Goal: Task Accomplishment & Management: Manage account settings

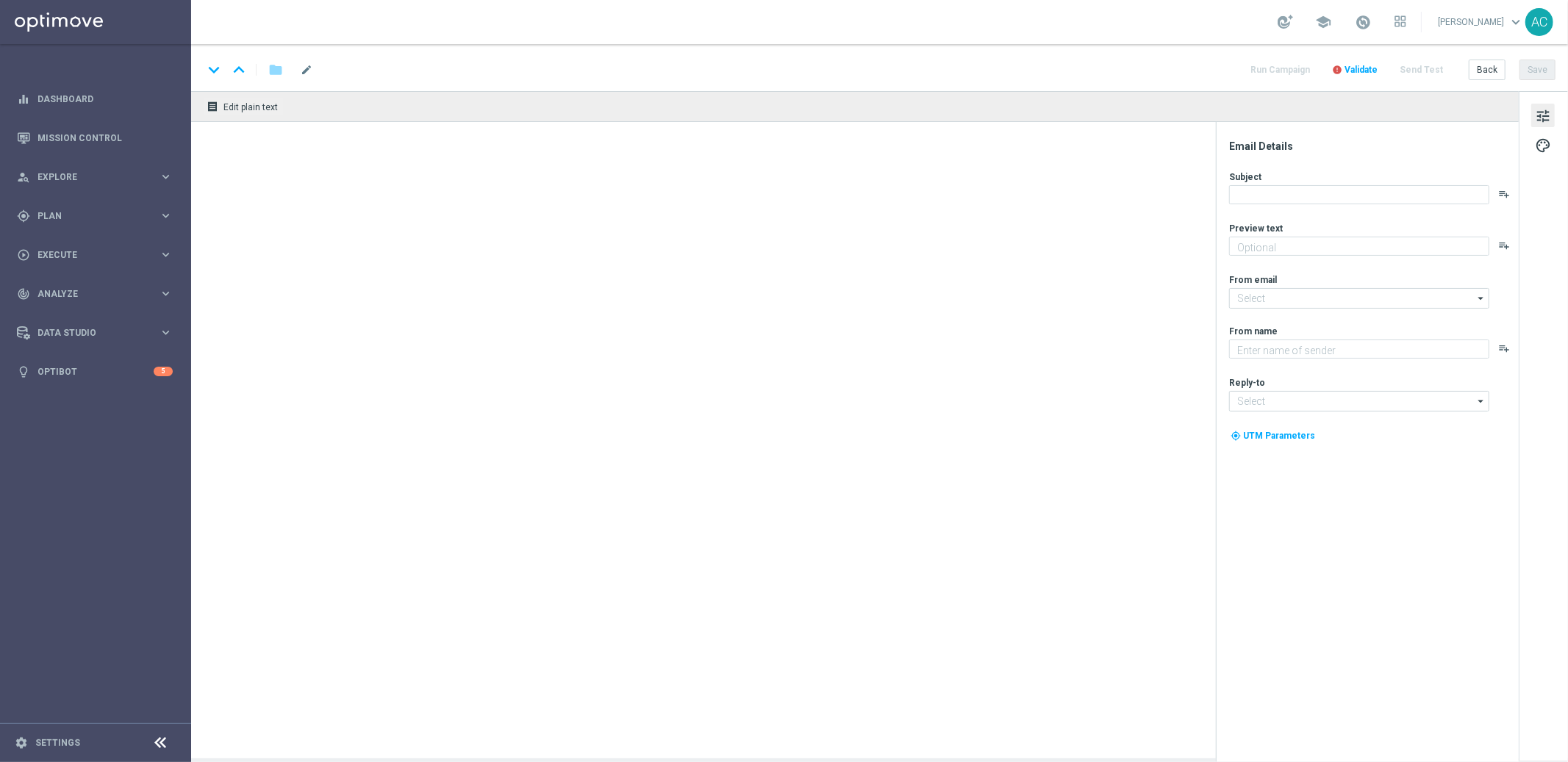
type textarea "[DEMOGRAPHIC_DATA] com 50% OFF e jogue 4 desdobramentos de 18 números"
type textarea "[DOMAIN_NAME]"
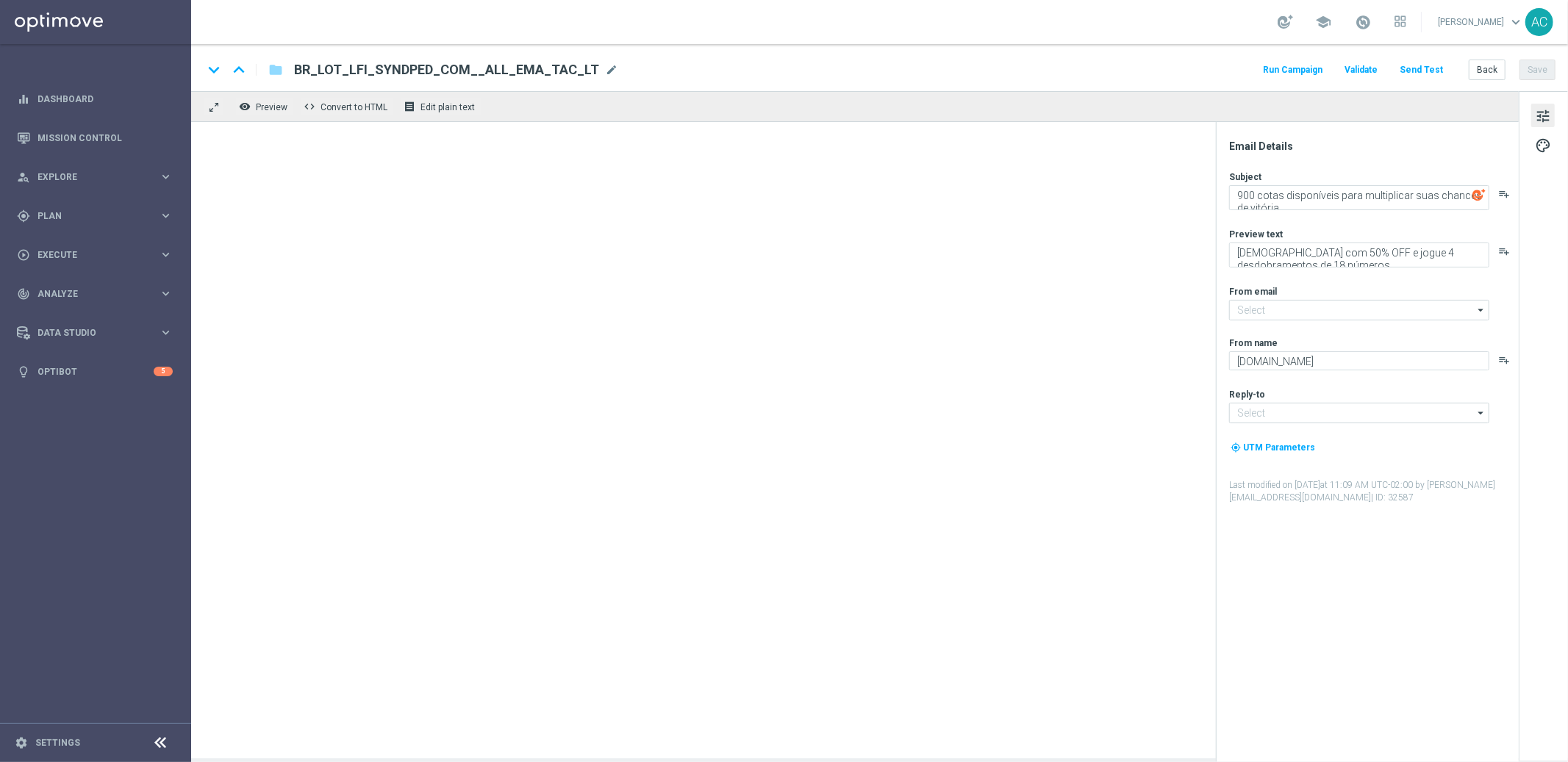
type input "[EMAIL_ADDRESS][DOMAIN_NAME]"
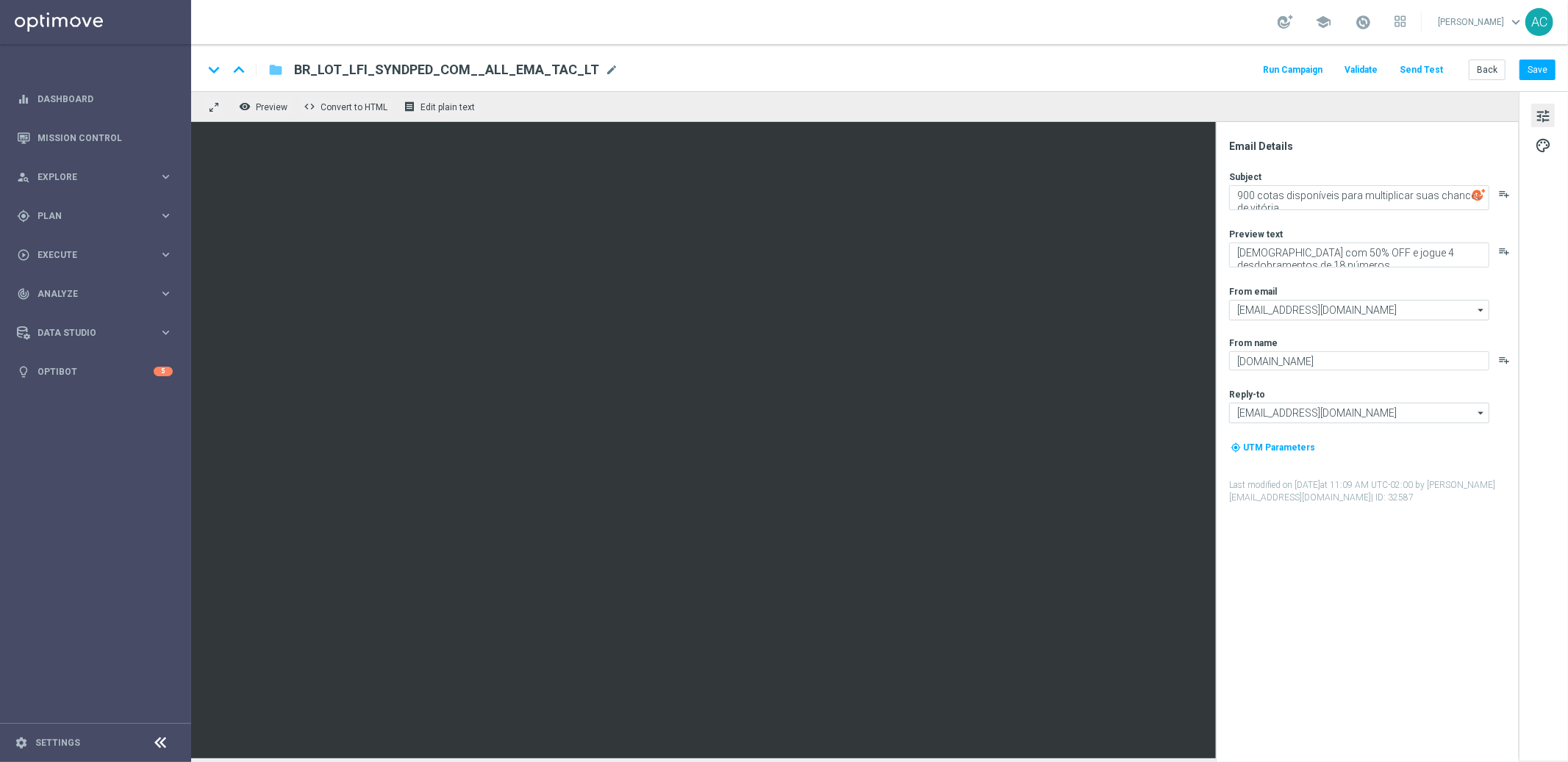
click at [276, 73] on icon "folder" at bounding box center [276, 70] width 15 height 18
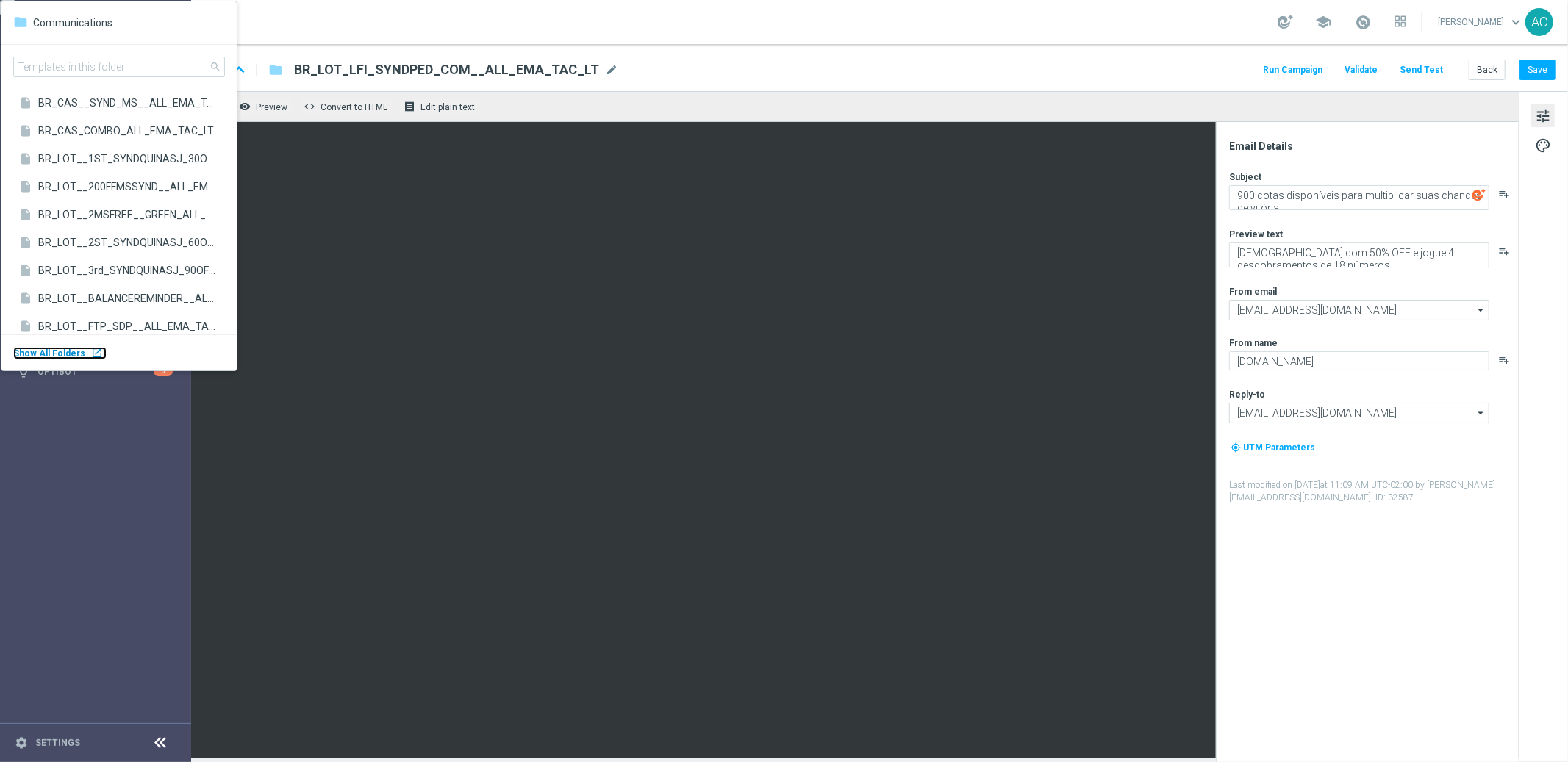
click at [86, 351] on body "equalizer Dashboard Mission Control" at bounding box center [784, 381] width 1568 height 762
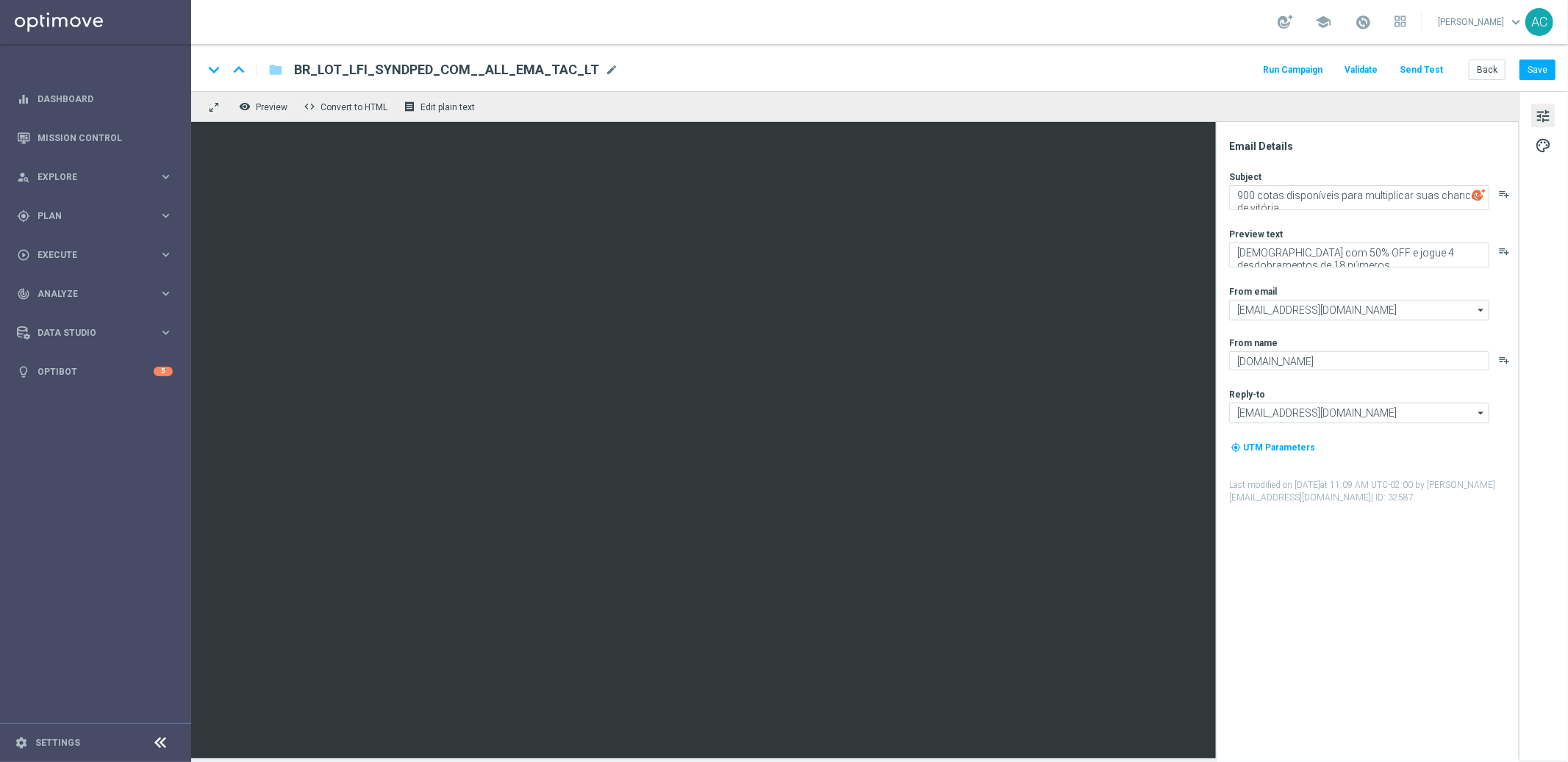
click at [283, 70] on div "BR_LOT_LFI_SYNDPED_COM__ALL_EMA_TAC_LT BR_LOT_LFI_SYNDPED_COM__ALL_EMA_TAC_LT m…" at bounding box center [450, 70] width 336 height 19
click at [277, 71] on icon "folder" at bounding box center [276, 70] width 15 height 18
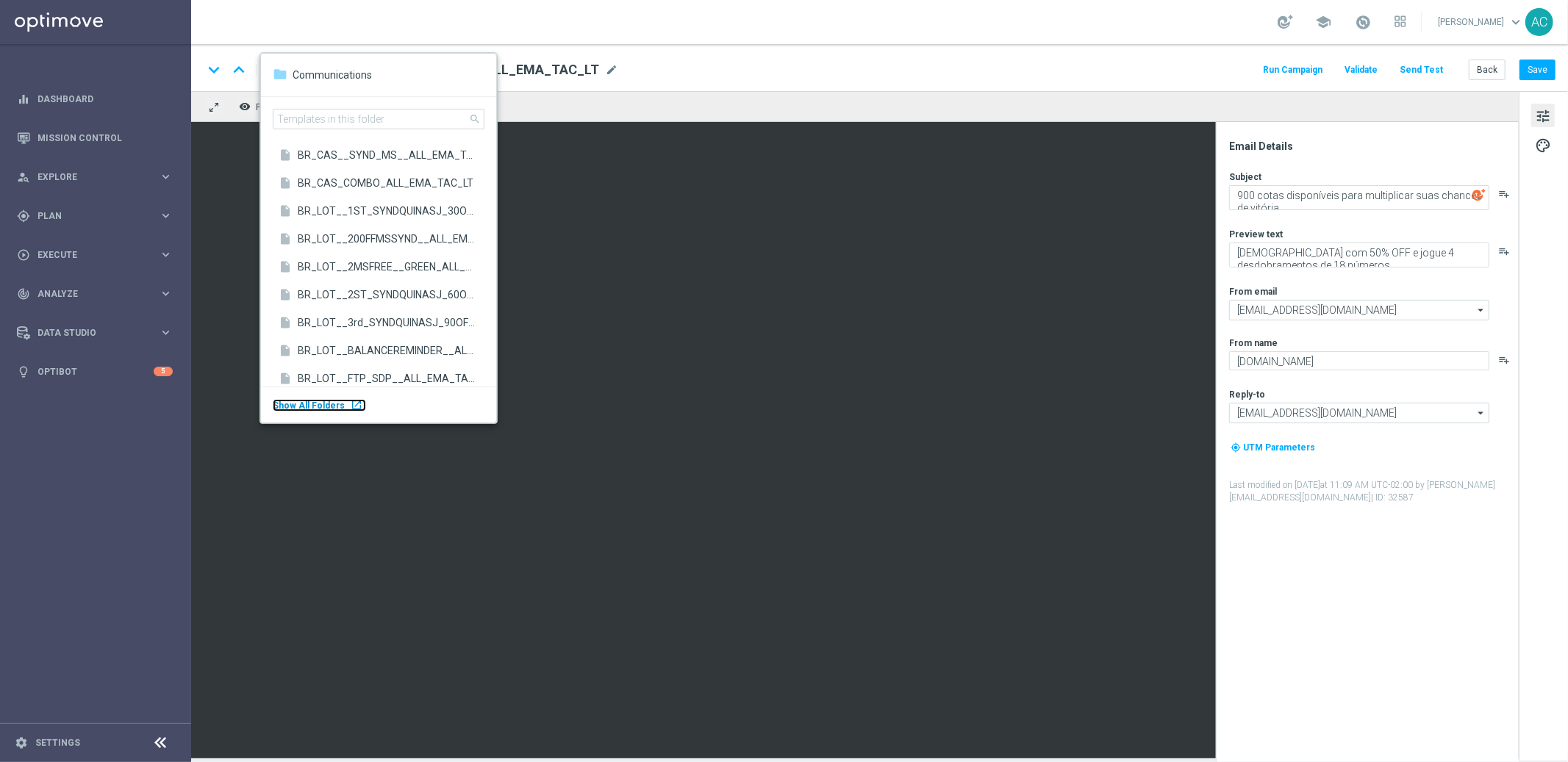
click at [352, 406] on div "launch" at bounding box center [356, 405] width 12 height 12
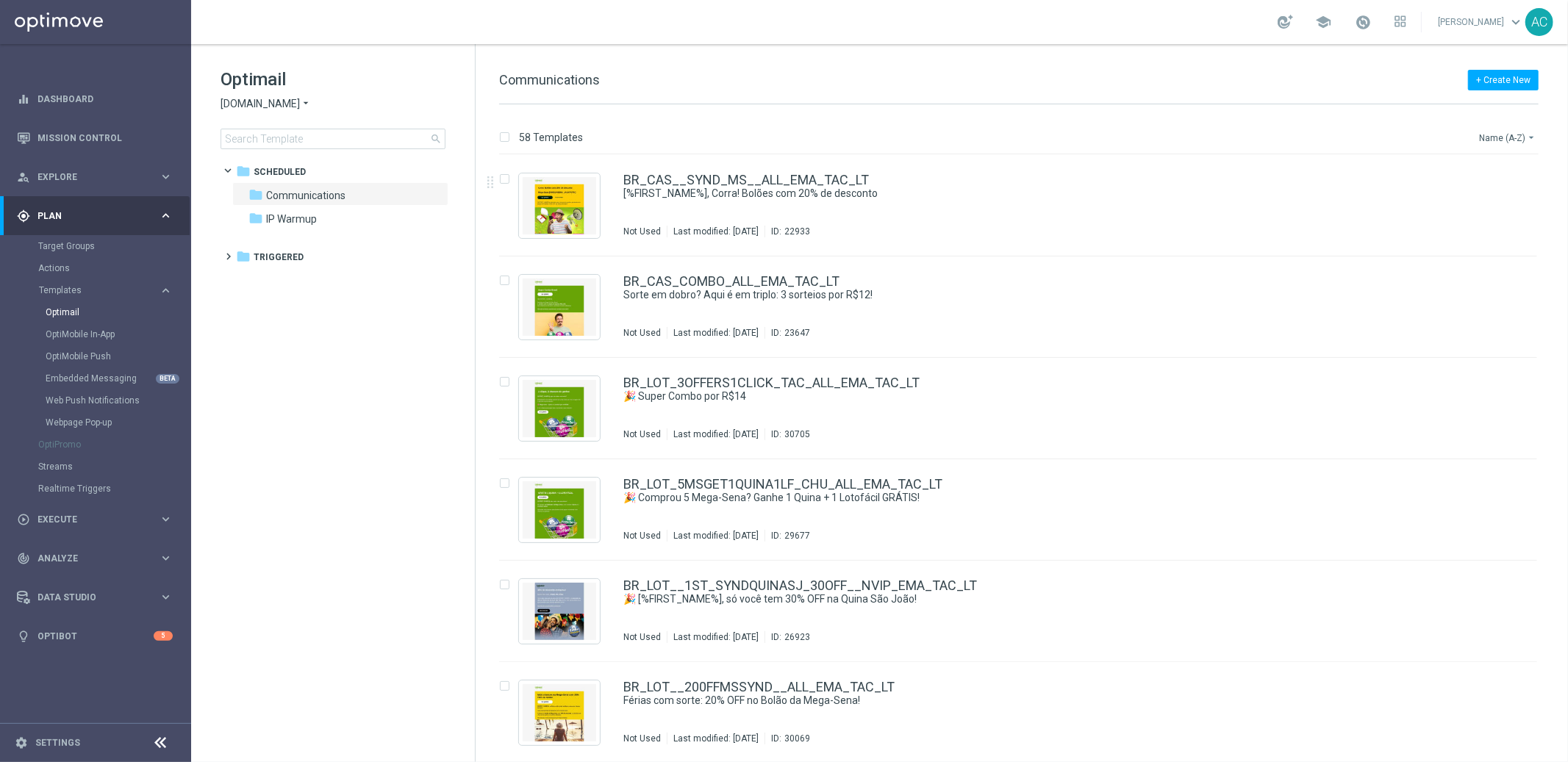
click at [1523, 136] on button "Name (A-Z) arrow_drop_down" at bounding box center [1508, 138] width 61 height 18
click at [1515, 200] on span "Date Modified (Newest)" at bounding box center [1482, 203] width 98 height 10
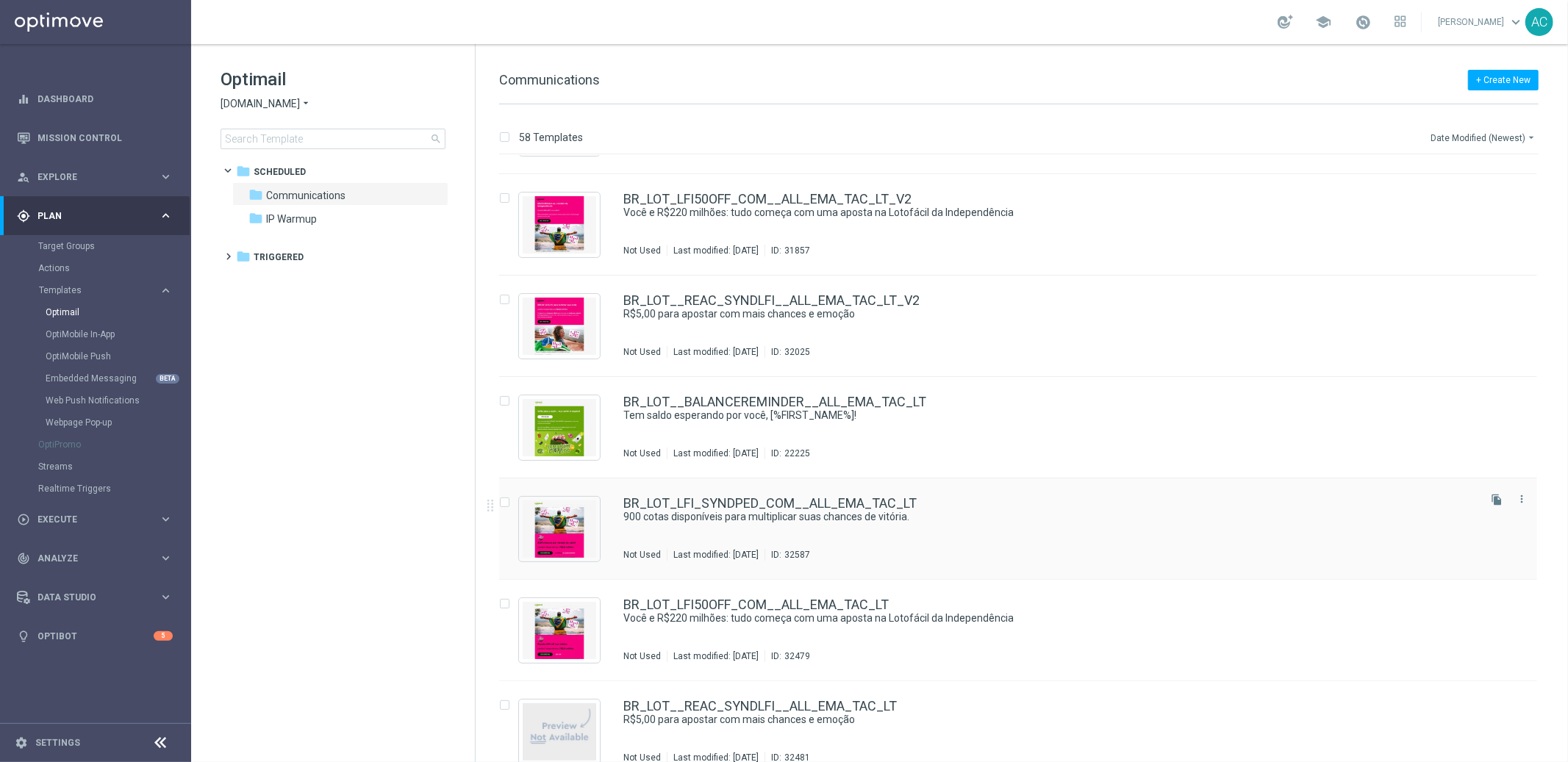
scroll to position [185, 0]
click at [1493, 500] on icon "file_copy" at bounding box center [1496, 499] width 12 height 12
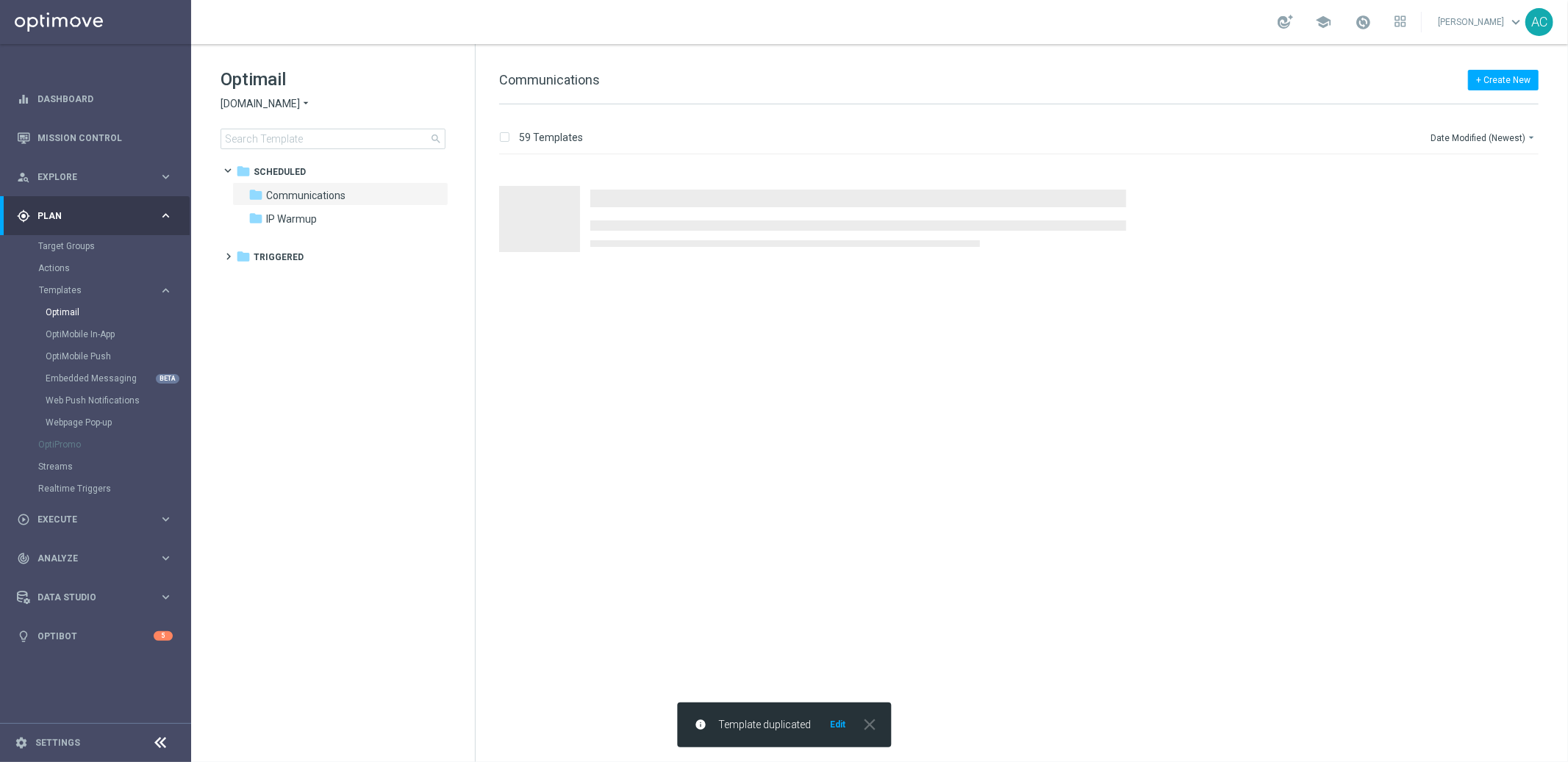
scroll to position [0, 0]
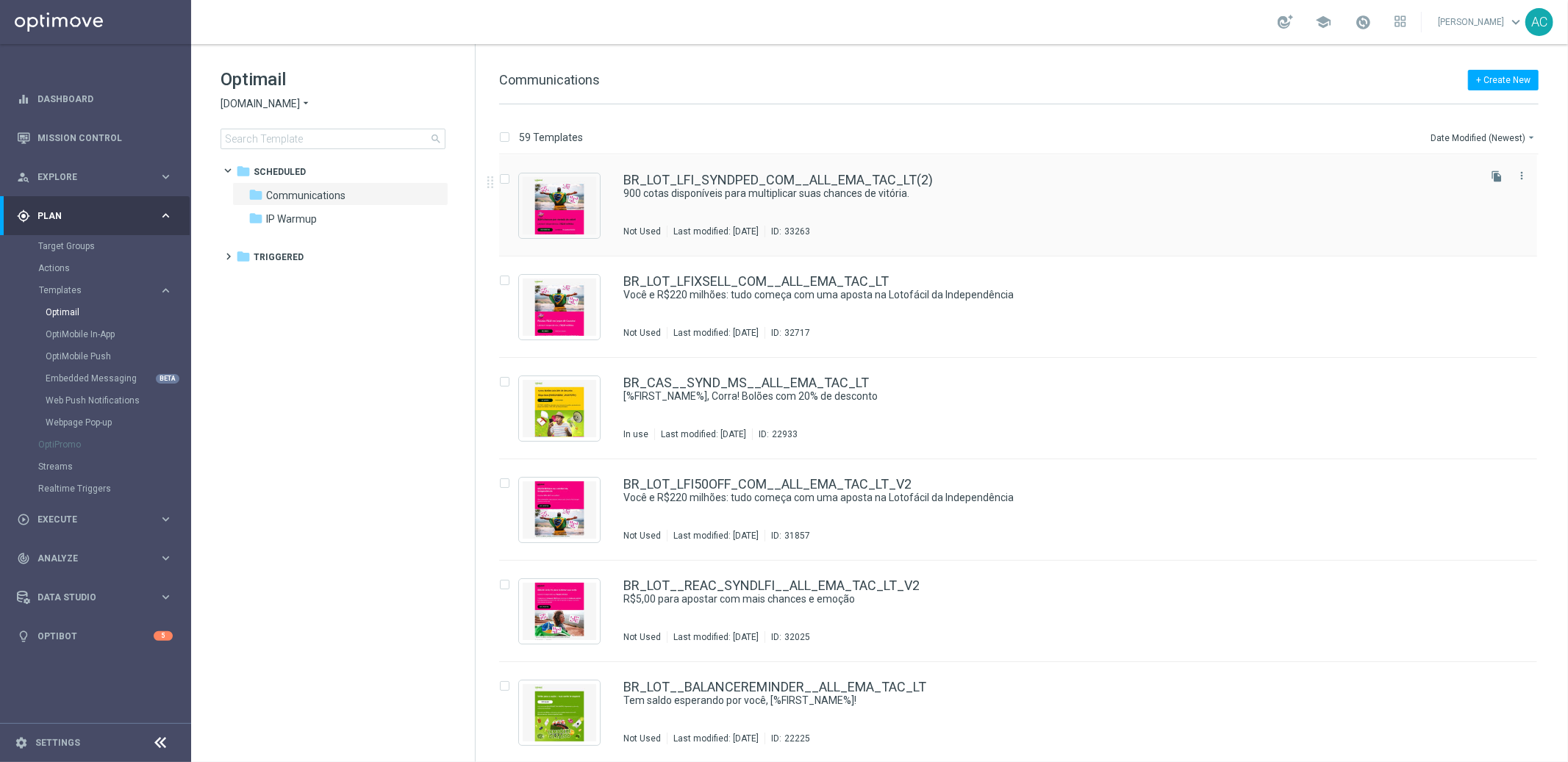
click at [1060, 208] on div "BR_LOT_LFI_SYNDPED_COM__ALL_EMA_TAC_LT(2) 900 cotas disponíveis para multiplica…" at bounding box center [1049, 206] width 852 height 64
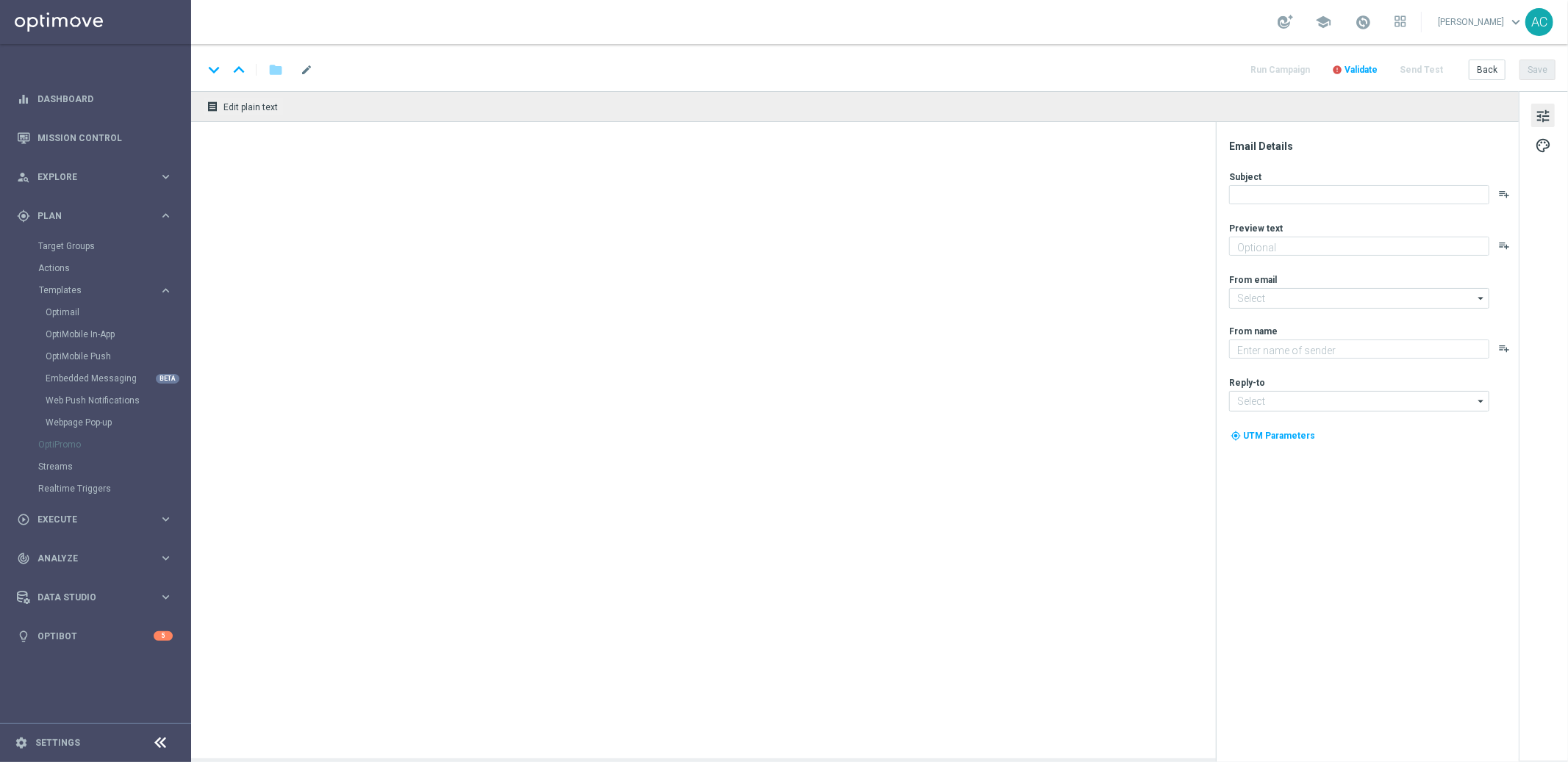
type input "BR_LOT_LFI_SYNDPED_COM__ALL_EMA_TAC_LT(2)"
type textarea "Aposte com 50% OFF e jogue 4 desdobramentos de 18 números"
type textarea "Lottoland.com.br"
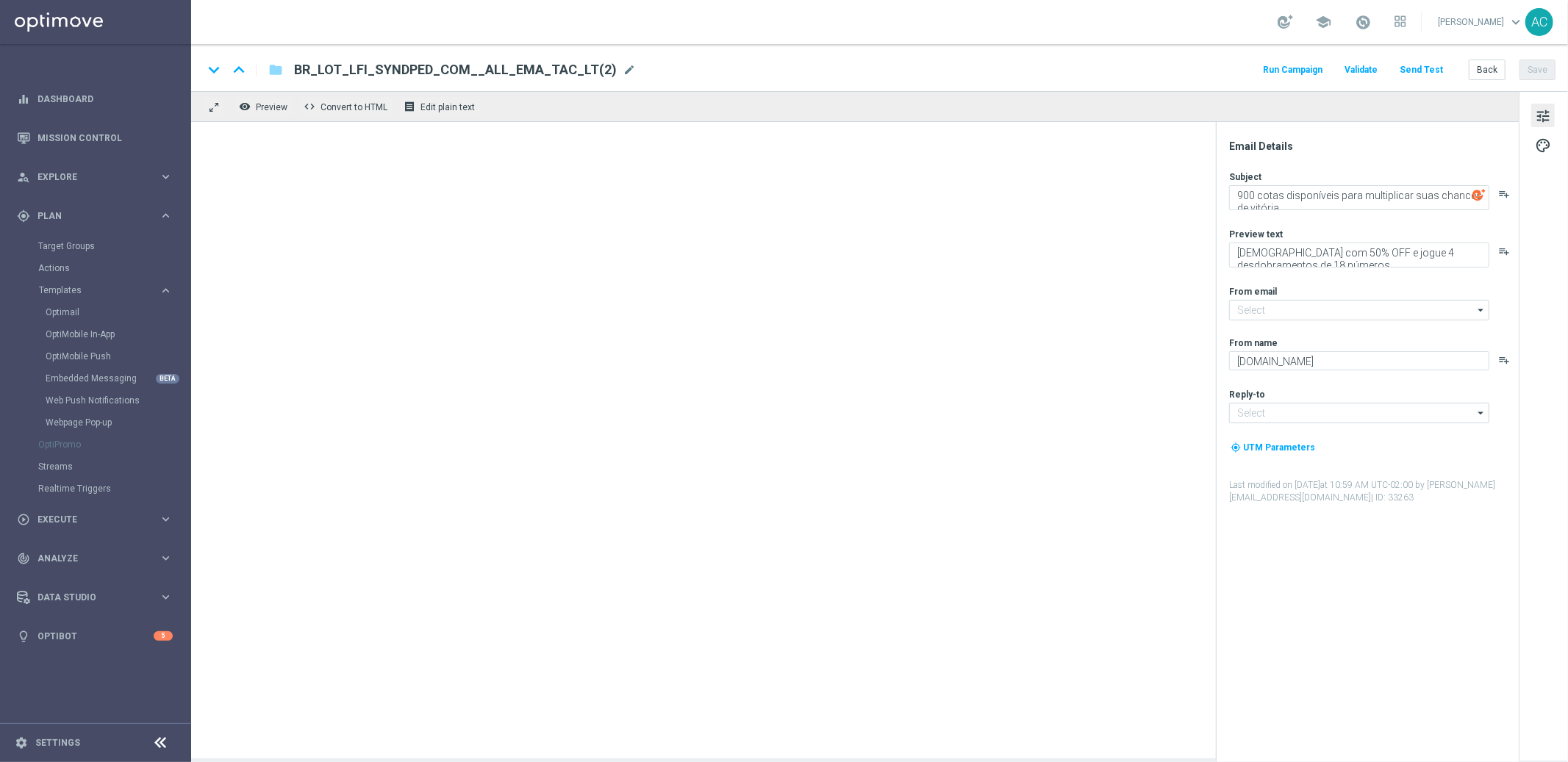
type input "mail@crm.lottoland.com.br"
type input "contato@lottoland.com.br"
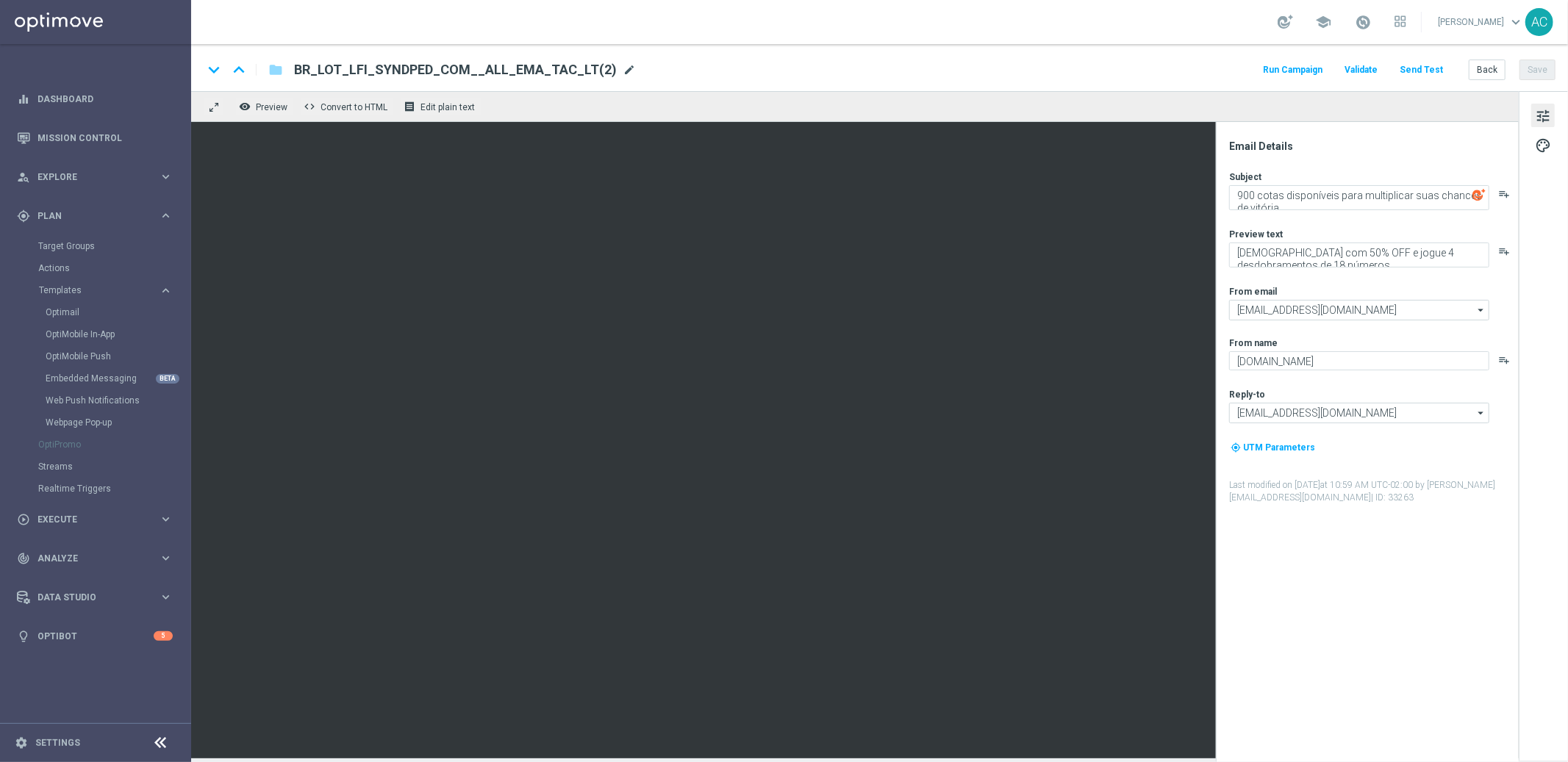
click at [623, 65] on span "mode_edit" at bounding box center [629, 70] width 13 height 13
click at [361, 69] on input "BR_LOT_LFI_SYNDPED_COM__ALL_EMA_TAC_LT" at bounding box center [476, 70] width 365 height 19
type input "BR_LOT_LFI_REAC_50OFFSYNDPED_COM__ALL_EMA_TAC_LT"
click at [602, 69] on input "BR_LOT_LFI_REAC_50OFFSYNDPED_COM__ALL_EMA_TAC_LT" at bounding box center [476, 70] width 365 height 19
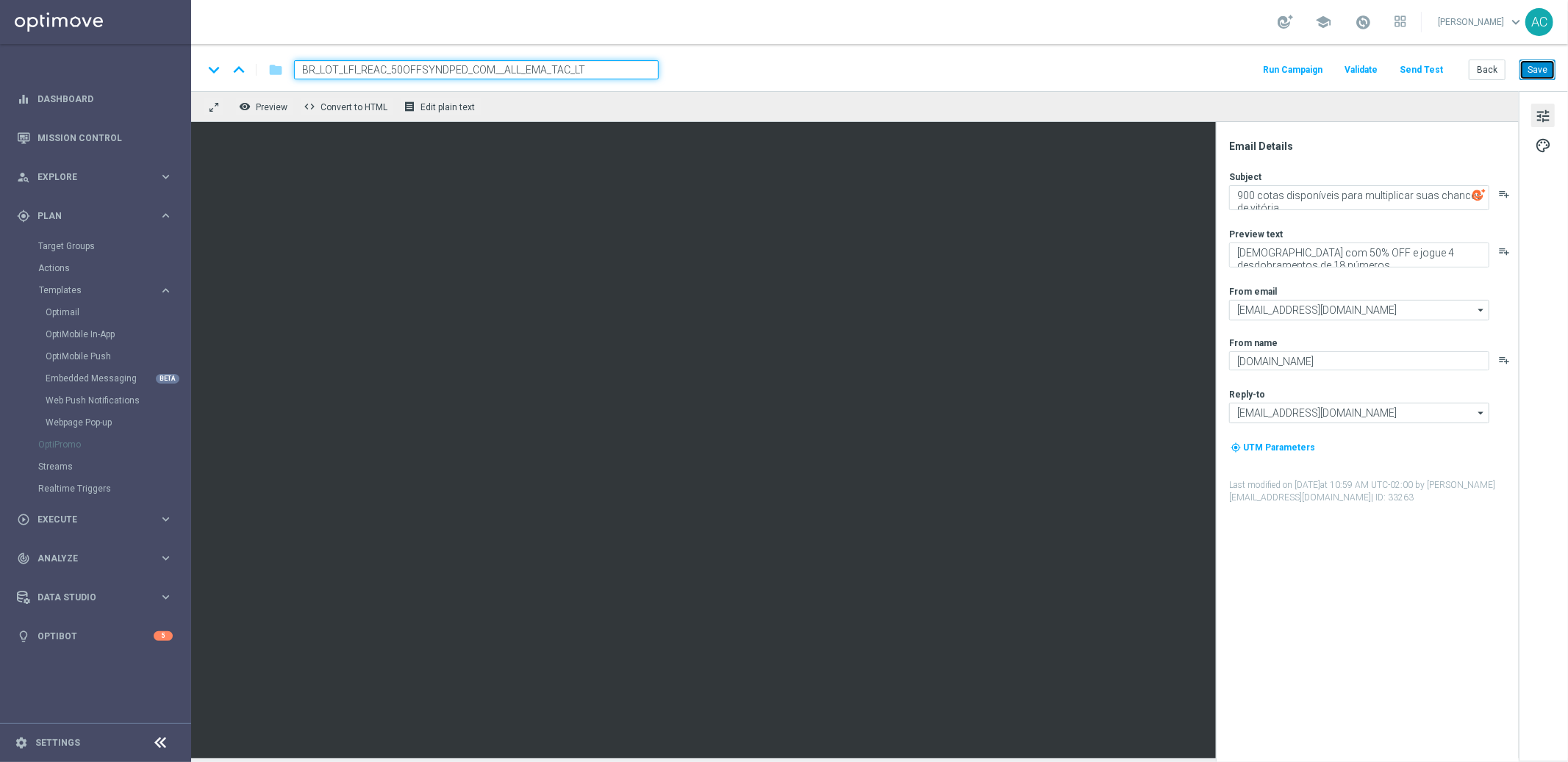
click at [1548, 72] on button "Save" at bounding box center [1537, 70] width 36 height 21
click at [1541, 113] on span "tune" at bounding box center [1543, 116] width 16 height 19
click at [1551, 116] on button "tune" at bounding box center [1543, 116] width 24 height 24
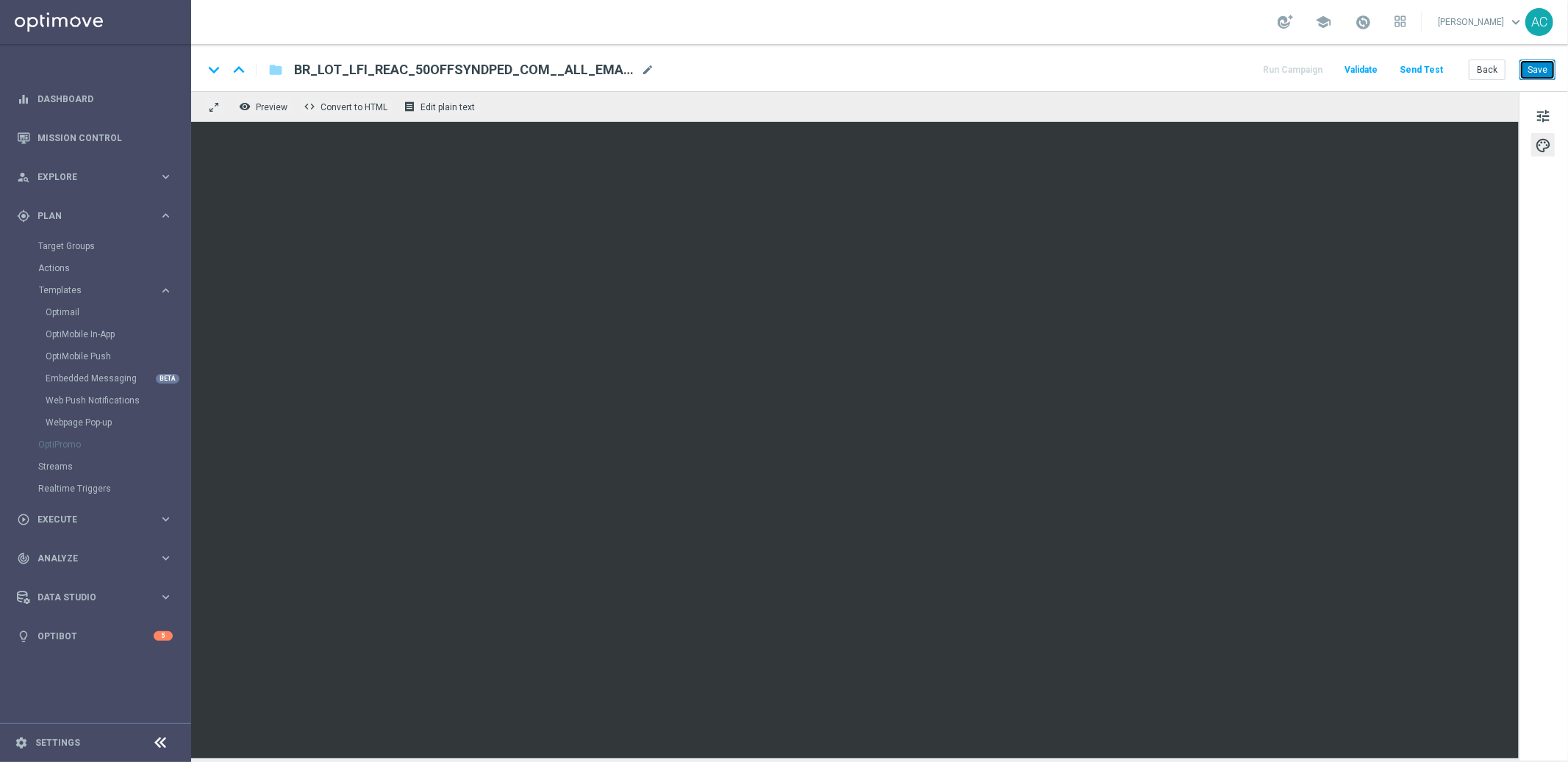
click at [1539, 75] on button "Save" at bounding box center [1537, 70] width 36 height 21
click at [439, 74] on span "BR_LOT_LFI_REAC_50OFFSYNDPED_COM__ALL_EMA_TAC_LT" at bounding box center [464, 70] width 341 height 18
click at [439, 74] on input "BR_LOT_LFI_REAC_50OFFSYNDPED_COM__ALL_EMA_TAC_LT" at bounding box center [476, 70] width 365 height 19
drag, startPoint x: 1559, startPoint y: 63, endPoint x: 1549, endPoint y: 66, distance: 10.4
click at [1559, 63] on div "keyboard_arrow_down keyboard_arrow_up folder BR_LOT_LFI_REAC_50OFFSYNDPED_COM__…" at bounding box center [879, 67] width 1376 height 47
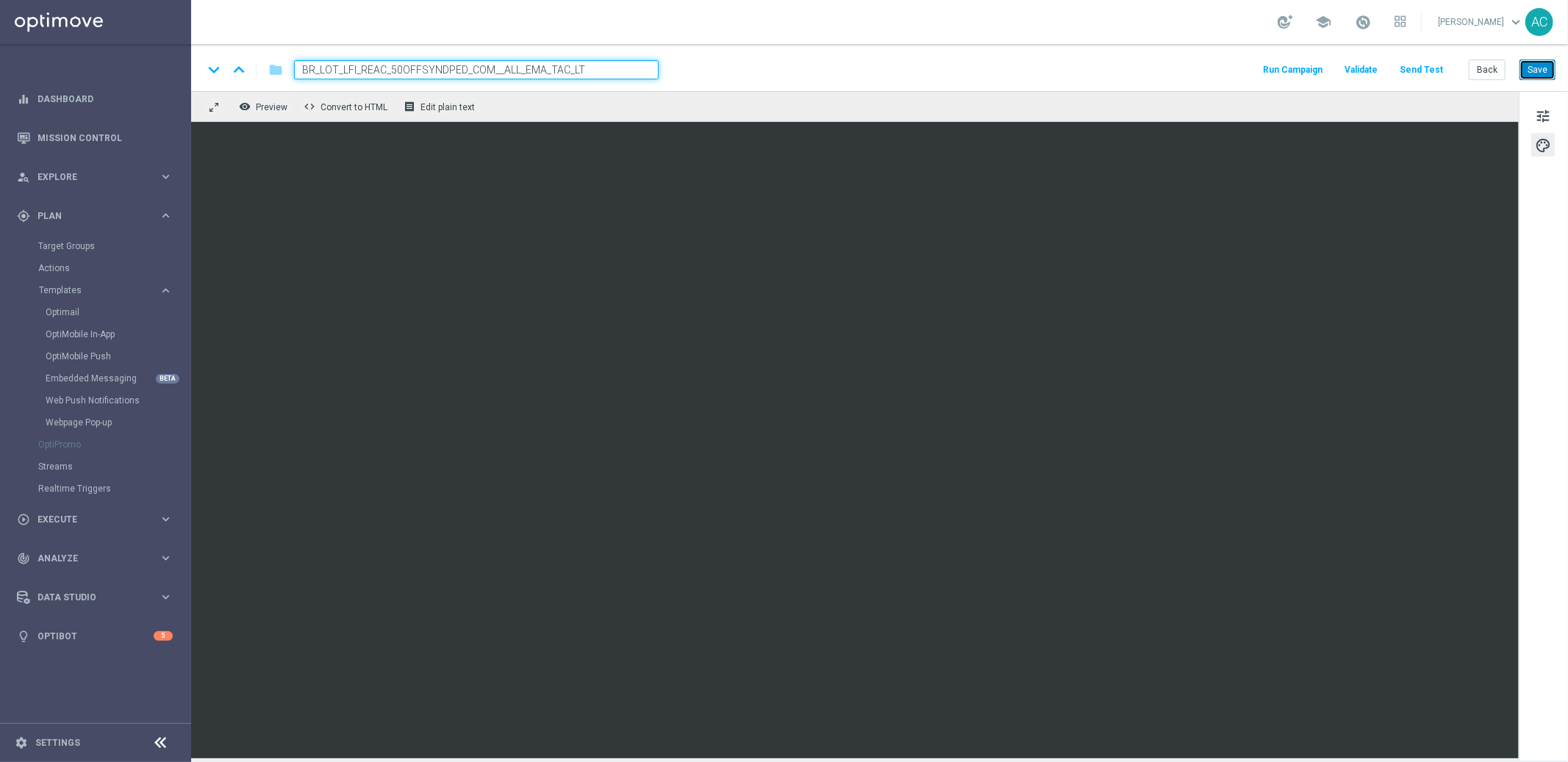
click at [1548, 66] on button "Save" at bounding box center [1537, 70] width 36 height 21
click at [1536, 113] on span "tune" at bounding box center [1543, 116] width 16 height 19
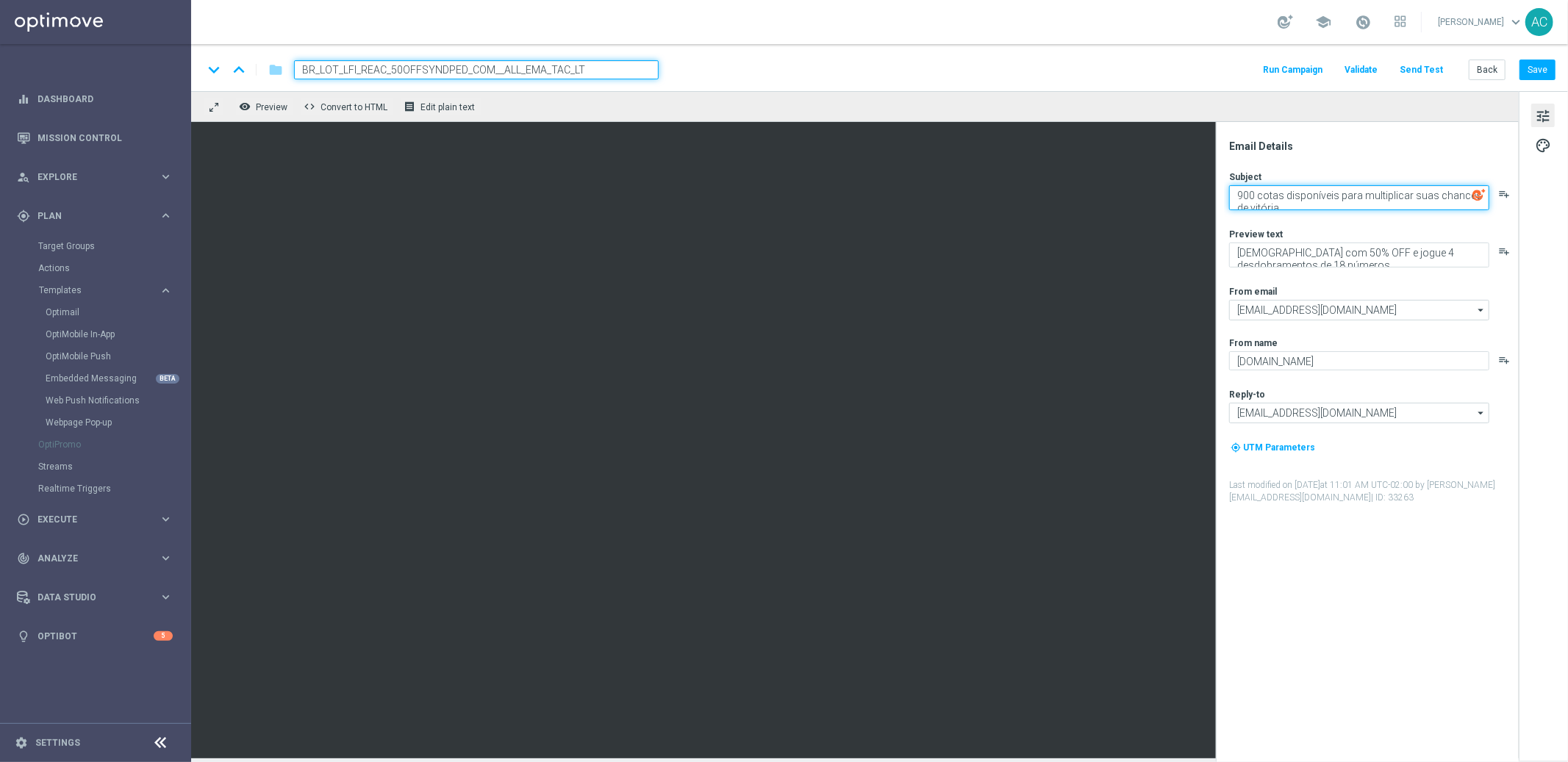
click at [1292, 195] on textarea "900 cotas disponíveis para multiplicar suas chances de vitória." at bounding box center [1358, 198] width 260 height 25
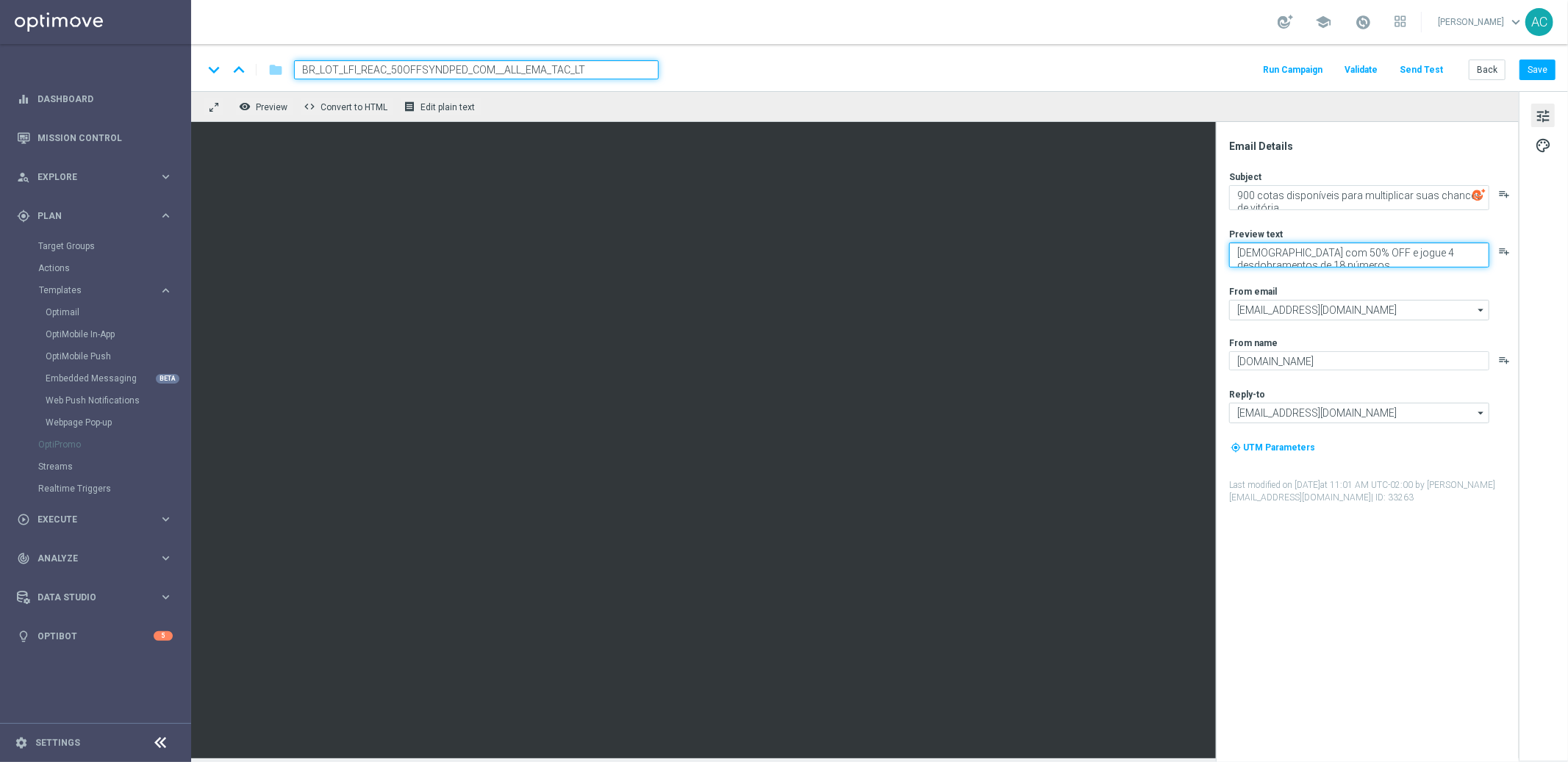
click at [1282, 254] on textarea "Aposte com 50% OFF e jogue 4 desdobramentos de 18 números" at bounding box center [1358, 255] width 260 height 25
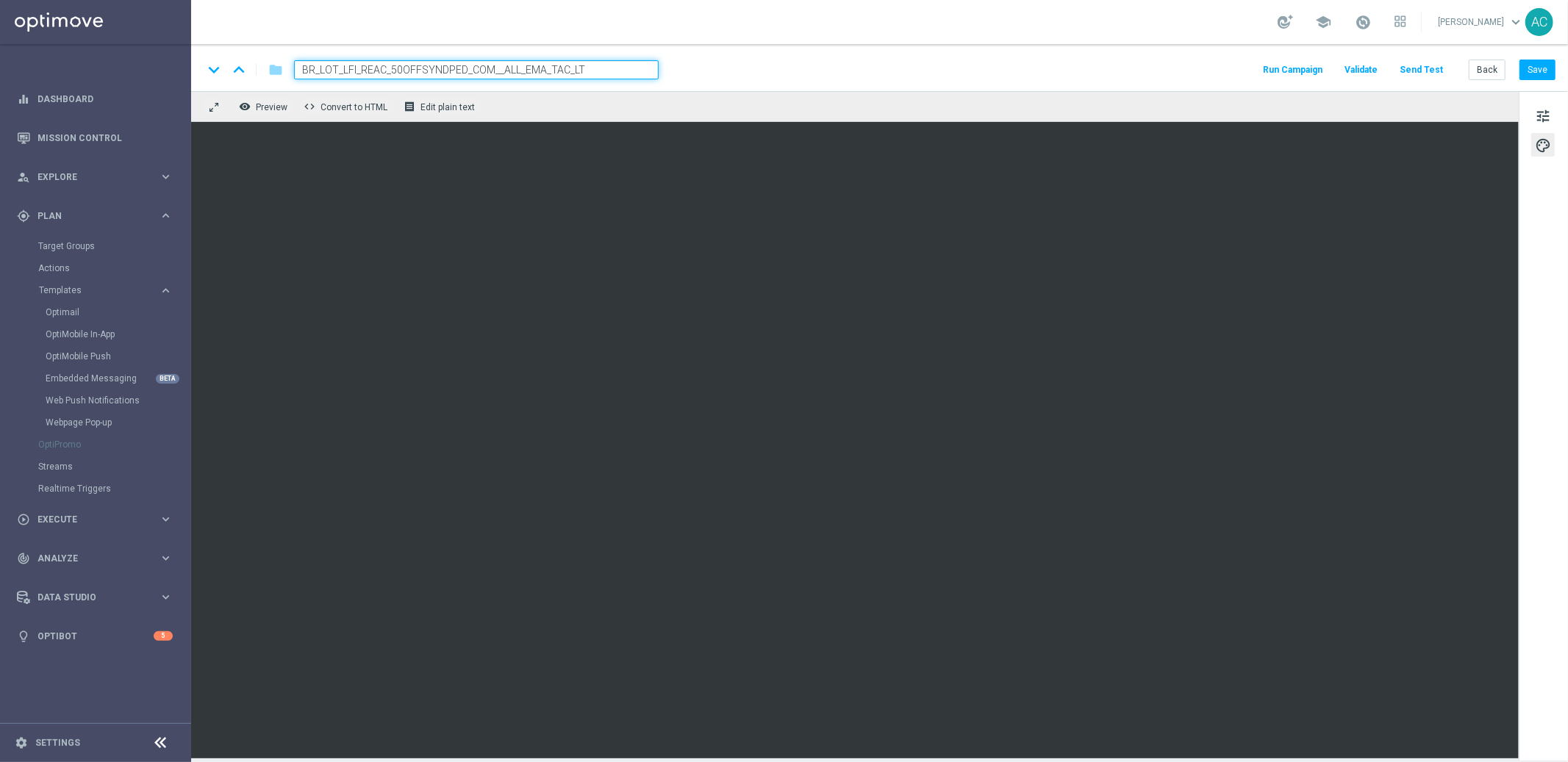
click at [461, 67] on input "BR_LOT_LFI_REAC_50OFFSYNDPED_COM__ALL_EMA_TAC_LT" at bounding box center [476, 70] width 365 height 19
click at [1532, 75] on button "Save" at bounding box center [1537, 70] width 36 height 21
click at [1429, 67] on button "Send Test" at bounding box center [1421, 70] width 48 height 20
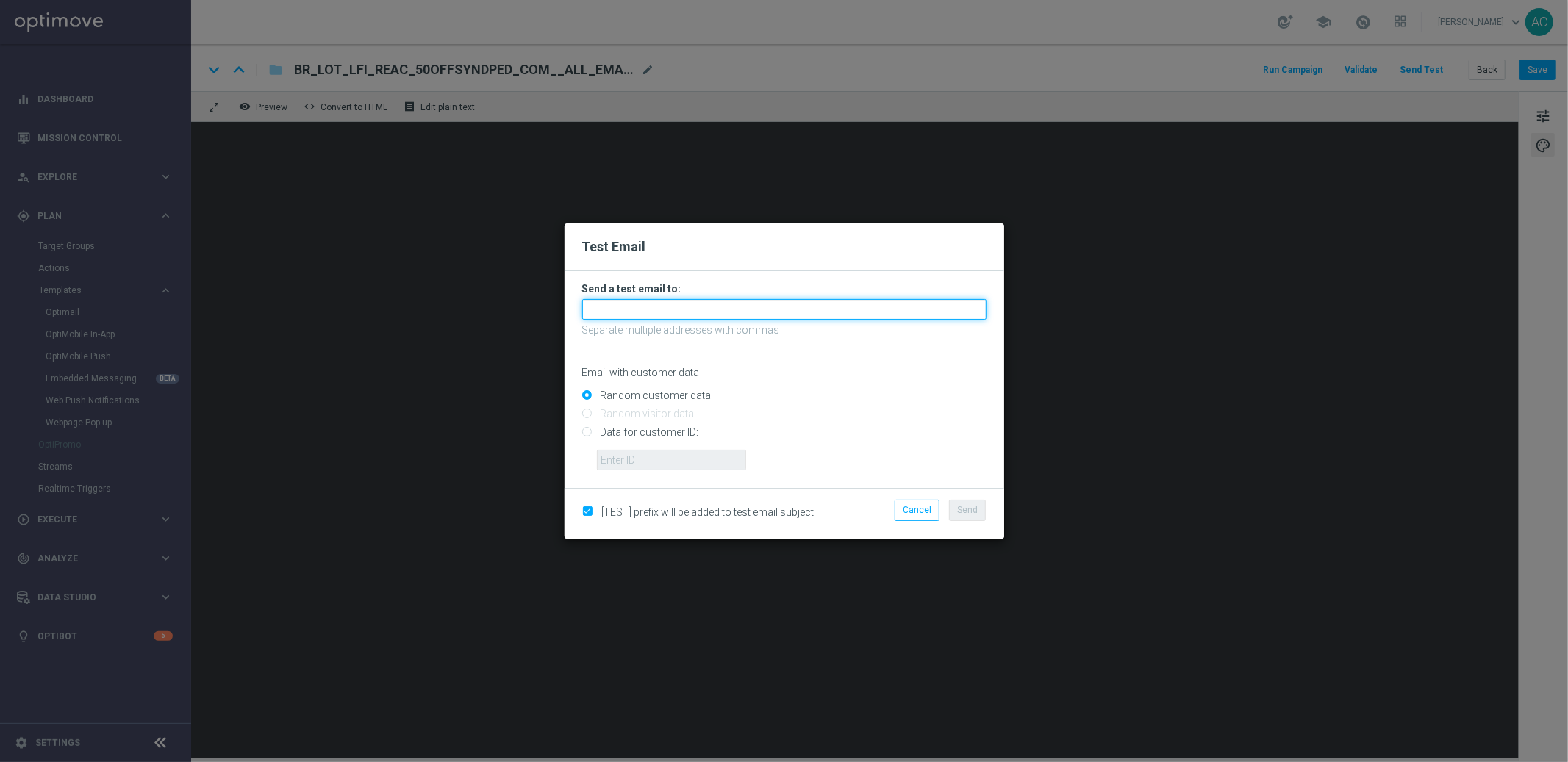
click at [640, 317] on input "text" at bounding box center [784, 309] width 404 height 21
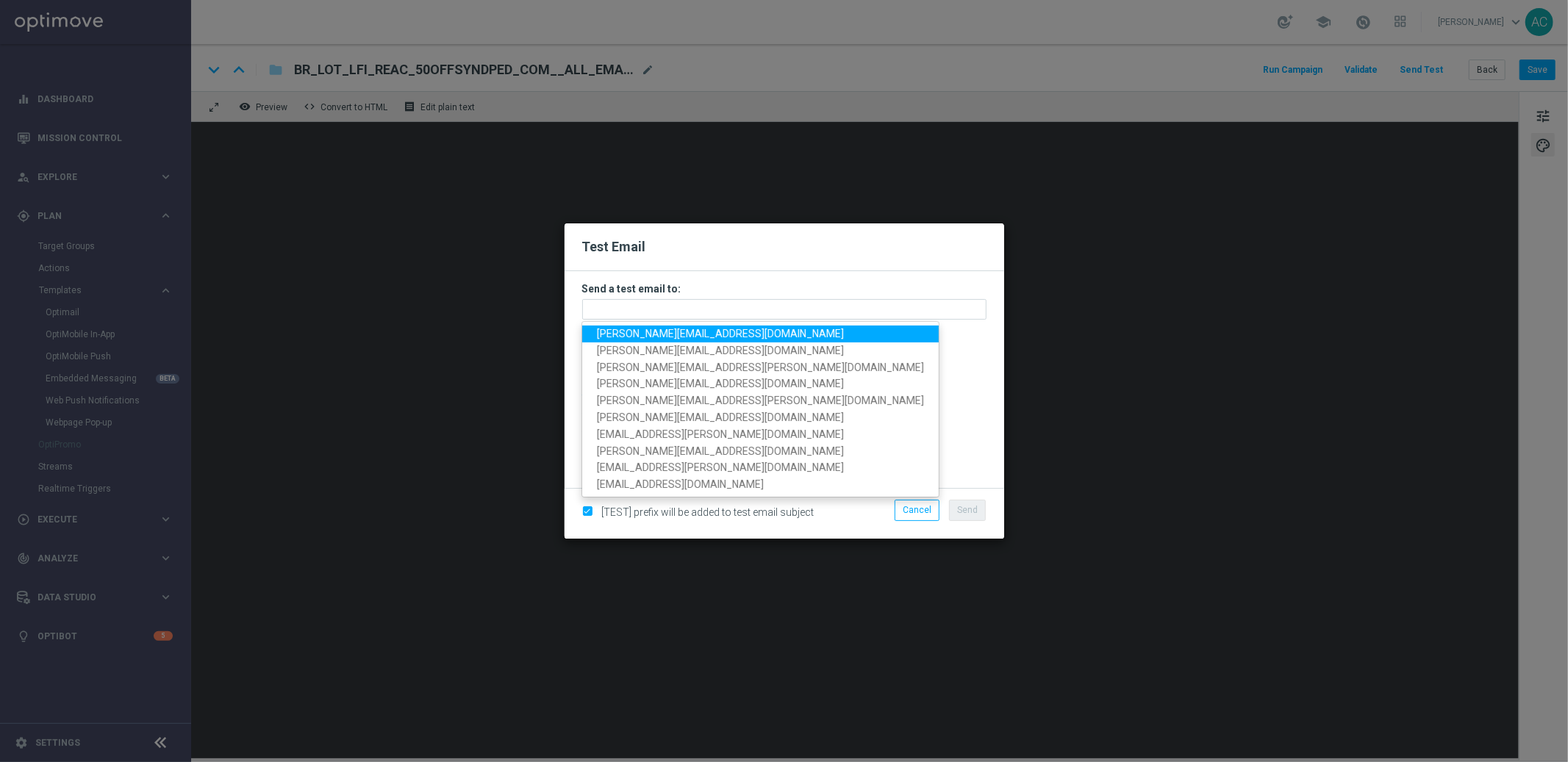
click at [652, 334] on span "adriano.costa@lottoland.com" at bounding box center [720, 334] width 247 height 12
type input "adriano.costa@lottoland.com"
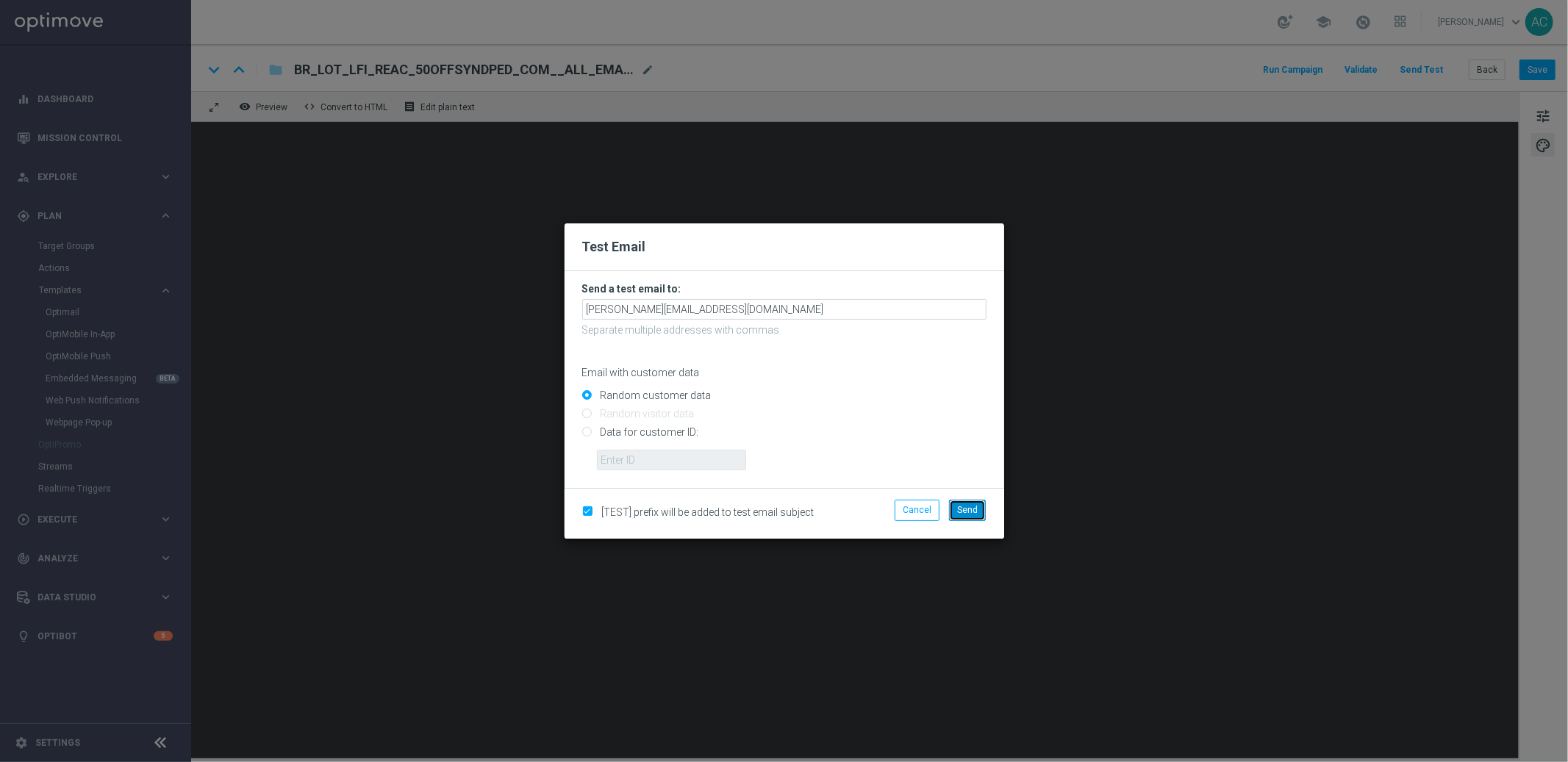
click at [970, 516] on button "Send" at bounding box center [967, 510] width 37 height 21
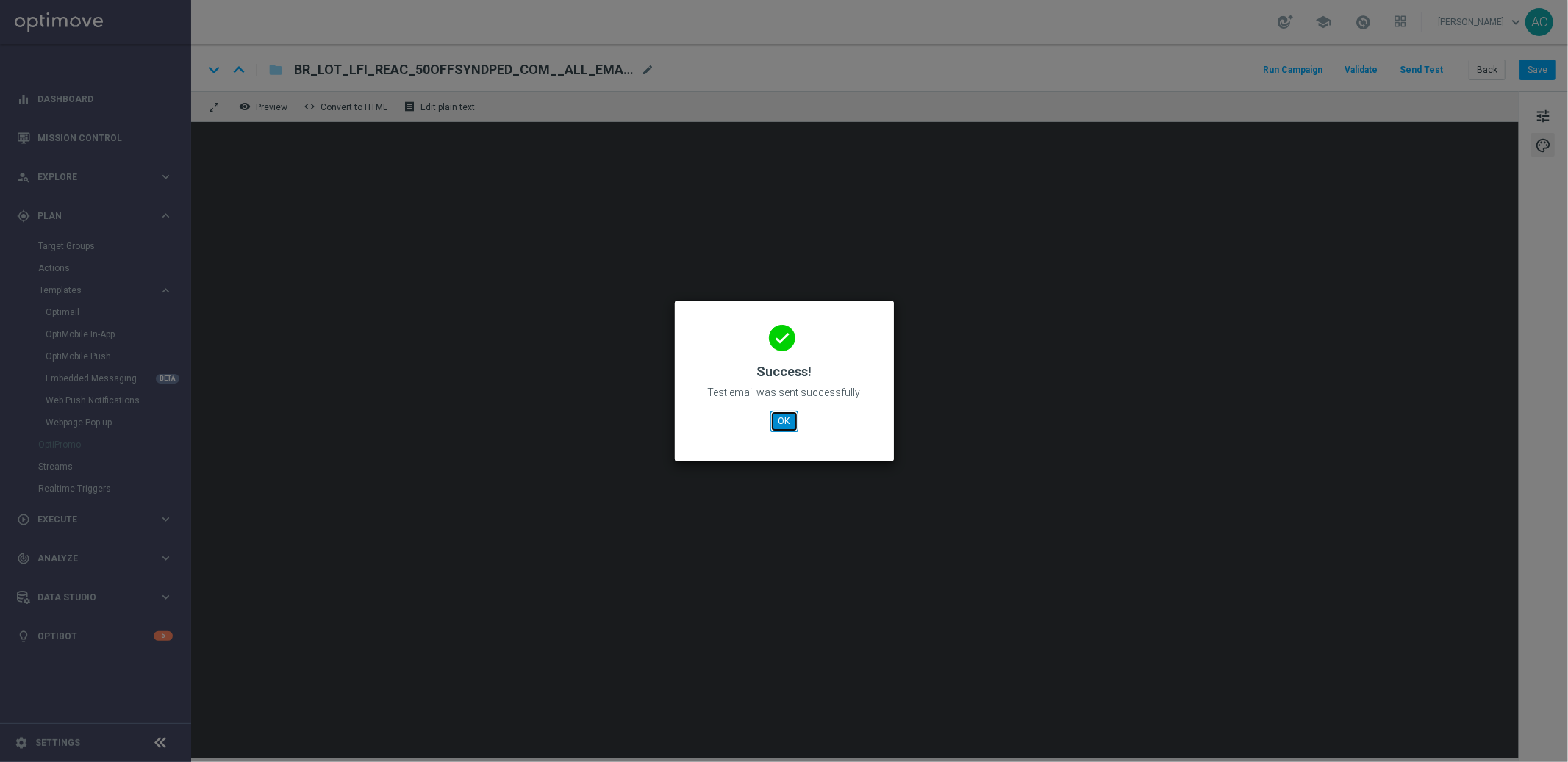
click at [778, 422] on button "OK" at bounding box center [784, 421] width 28 height 21
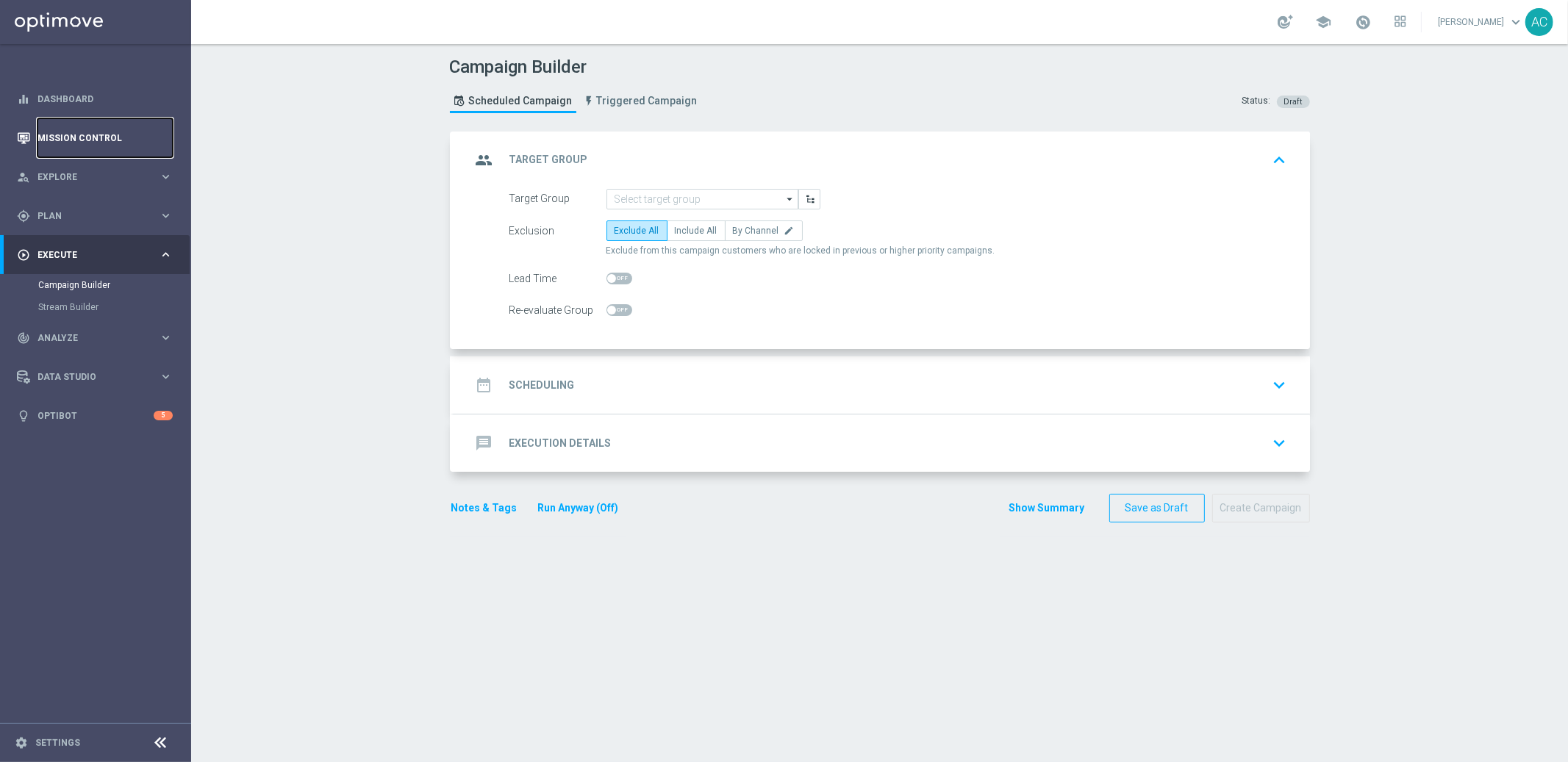
click at [76, 130] on link "Mission Control" at bounding box center [104, 138] width 135 height 39
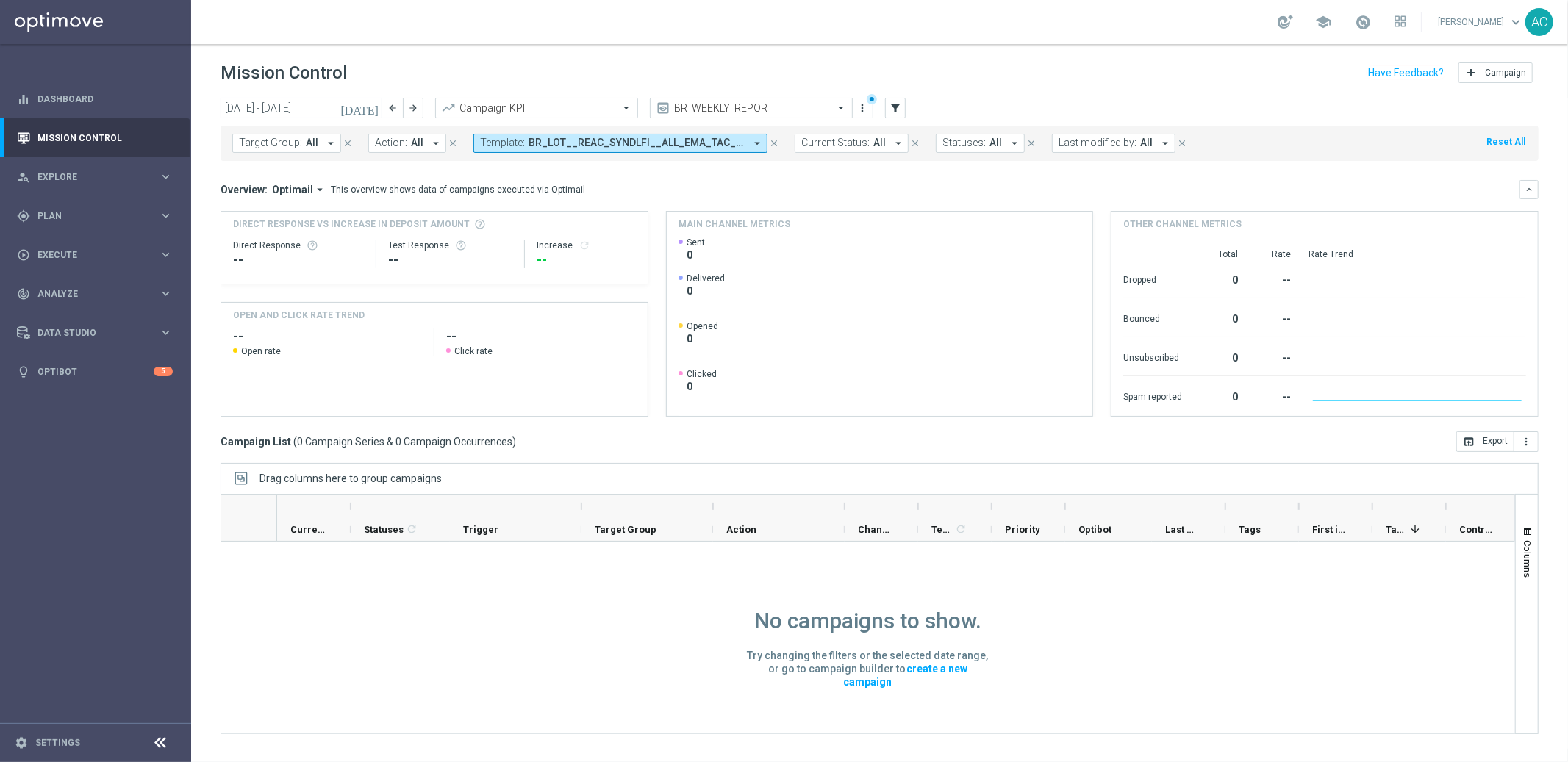
click at [751, 145] on icon "arrow_drop_down" at bounding box center [758, 143] width 13 height 13
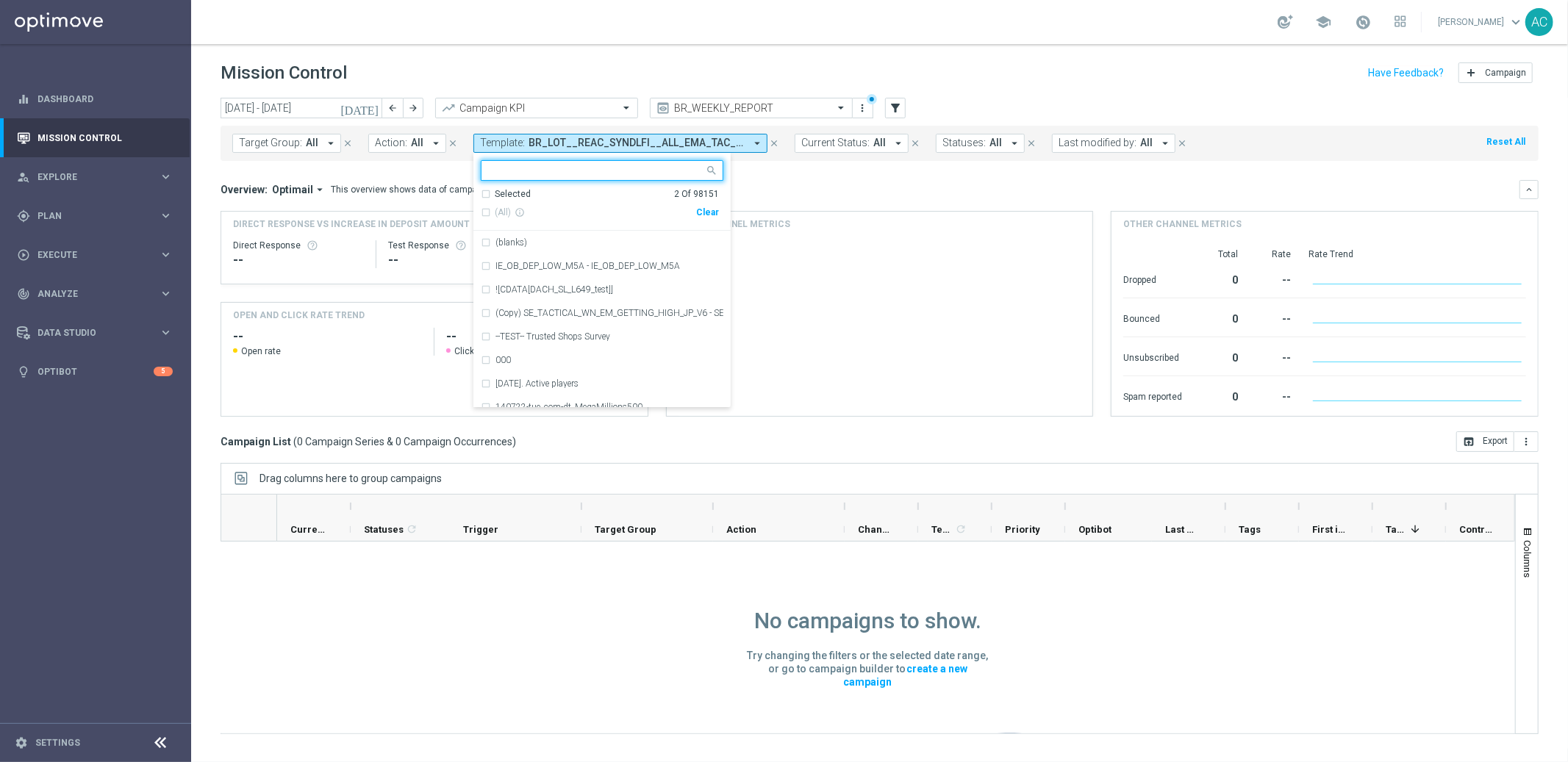
click at [0, 0] on div "Clear" at bounding box center [0, 0] width 0 height 0
click at [801, 170] on mini-dashboard "Overview: Optimail arrow_drop_down This overview shows data of campaigns execut…" at bounding box center [880, 296] width 1318 height 271
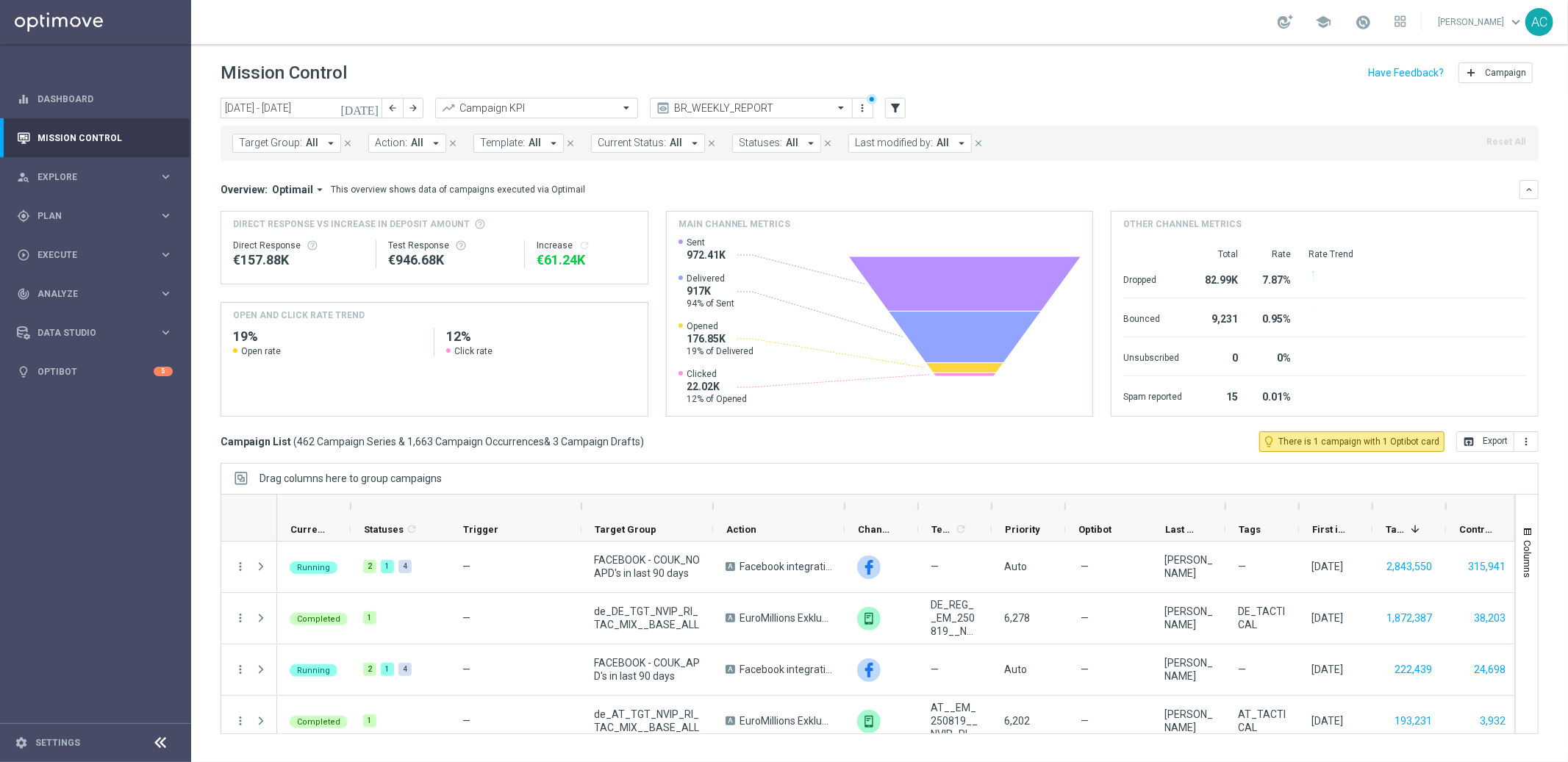
click at [513, 144] on span "Template:" at bounding box center [503, 142] width 45 height 13
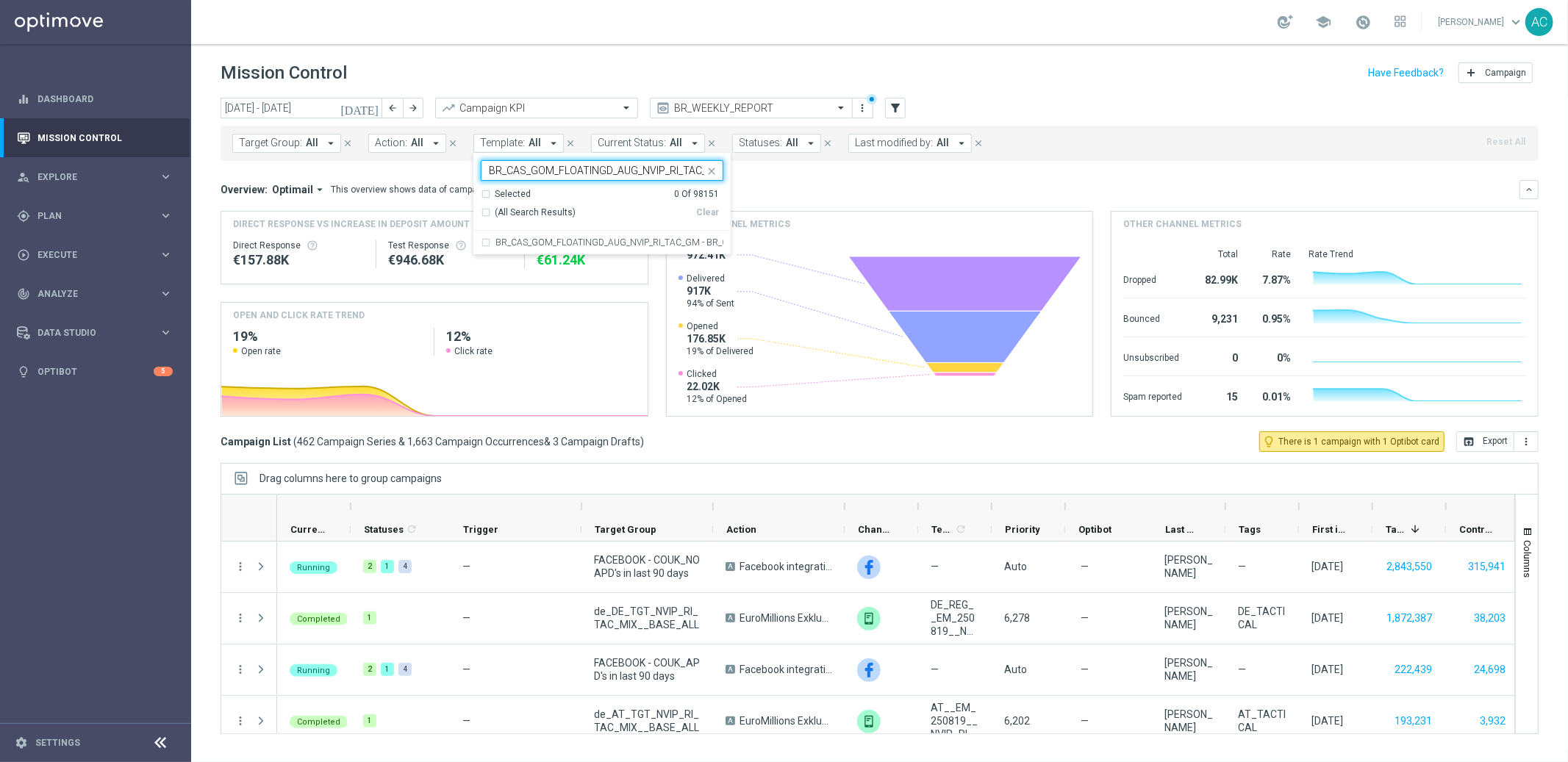
scroll to position [0, 16]
click at [484, 243] on div "BR_CAS_GOM_FLOATINGD_AUG_NVIP_RI_TAC_GM - BR_CAS_GOM_FLOATINGD_AUG_NVIP_RI_TAC_…" at bounding box center [602, 243] width 242 height 24
type input "BR_CAS_GOM_FLOATINGD_AUG_NVIP_RI_TAC_GM"
click at [824, 177] on mini-dashboard "Overview: Optimail arrow_drop_down This overview shows data of campaigns execut…" at bounding box center [880, 296] width 1318 height 271
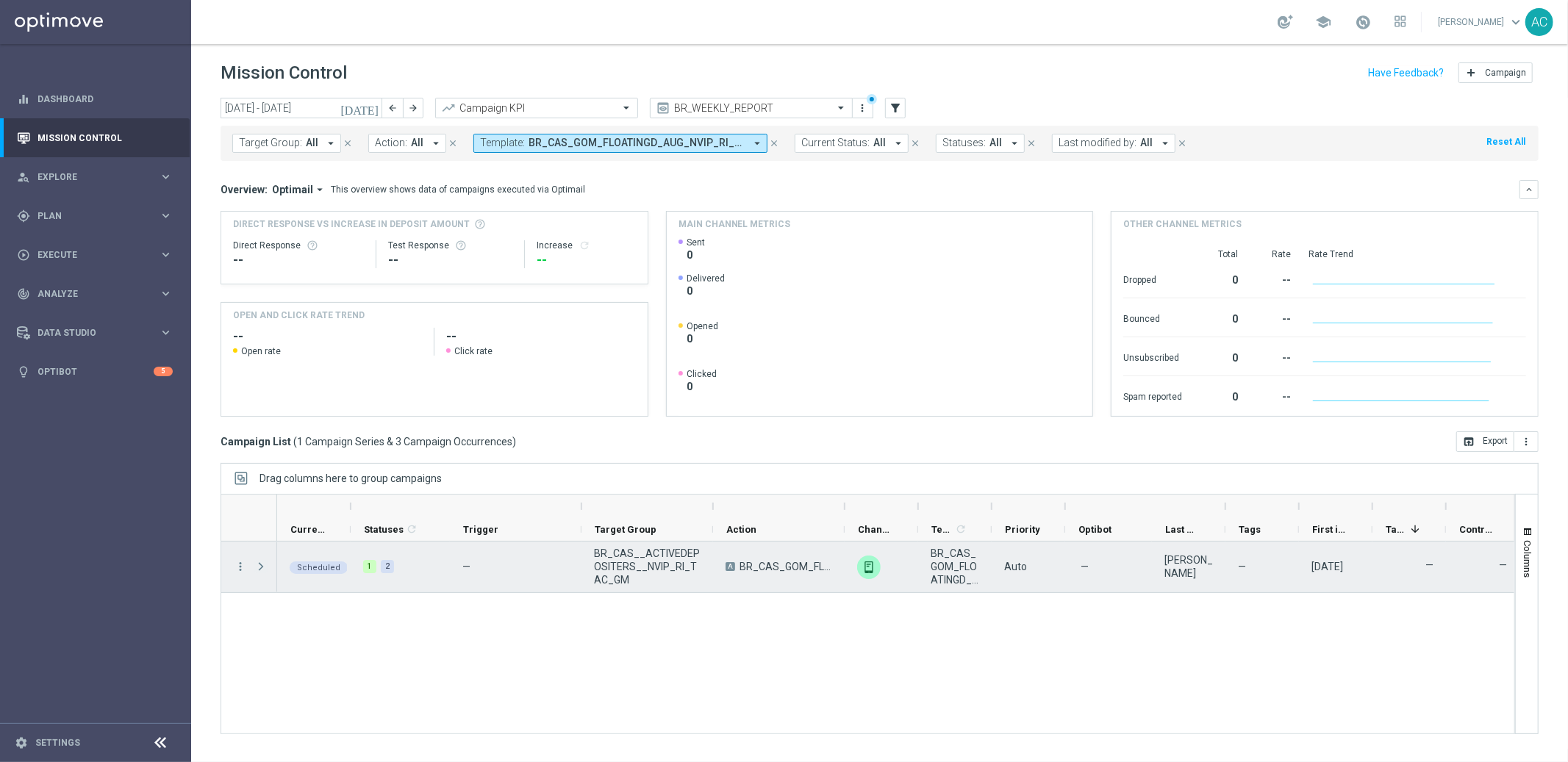
click at [259, 564] on span at bounding box center [261, 567] width 13 height 12
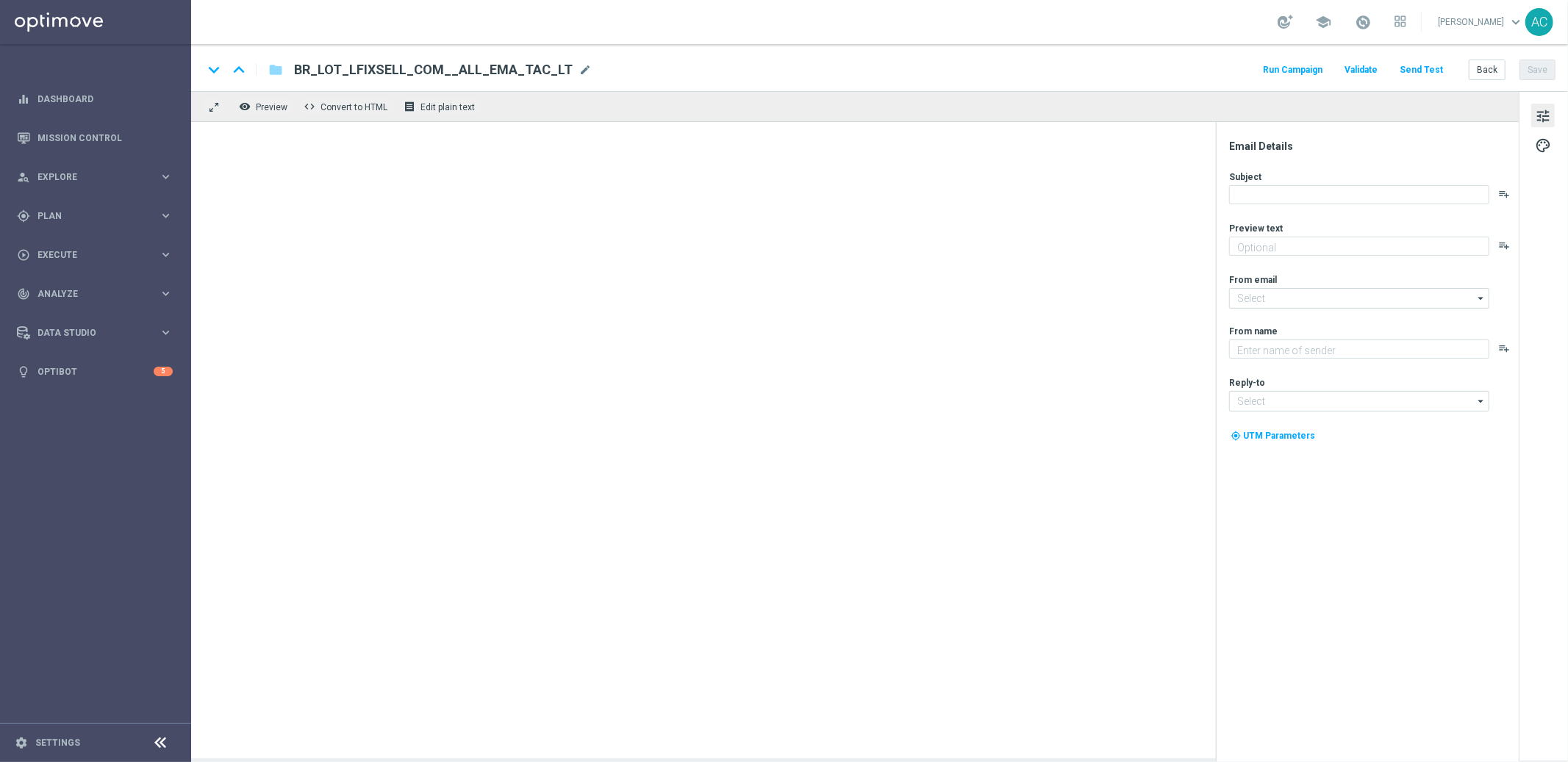
type textarea "Vai deixar R$220 milhões passarem?"
type textarea "[DOMAIN_NAME]"
type input "[EMAIL_ADDRESS][DOMAIN_NAME]"
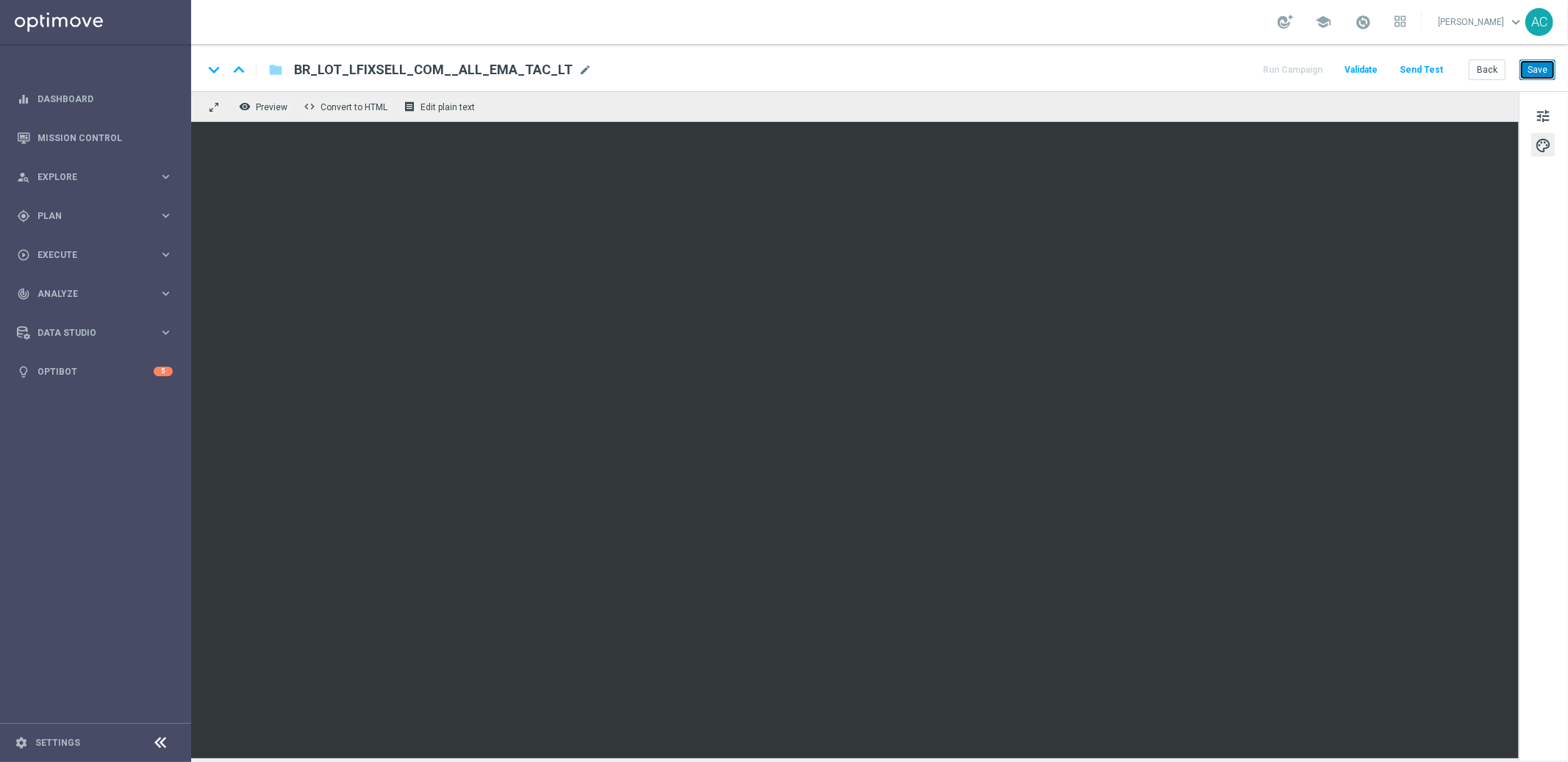
click at [1539, 72] on button "Save" at bounding box center [1537, 70] width 36 height 21
click at [1540, 71] on button "Save" at bounding box center [1537, 70] width 36 height 21
click at [1536, 78] on button "Save" at bounding box center [1537, 70] width 36 height 21
click at [1532, 69] on button "Save" at bounding box center [1537, 70] width 36 height 21
click at [1542, 69] on button "Save" at bounding box center [1537, 70] width 36 height 21
